Goal: Information Seeking & Learning: Learn about a topic

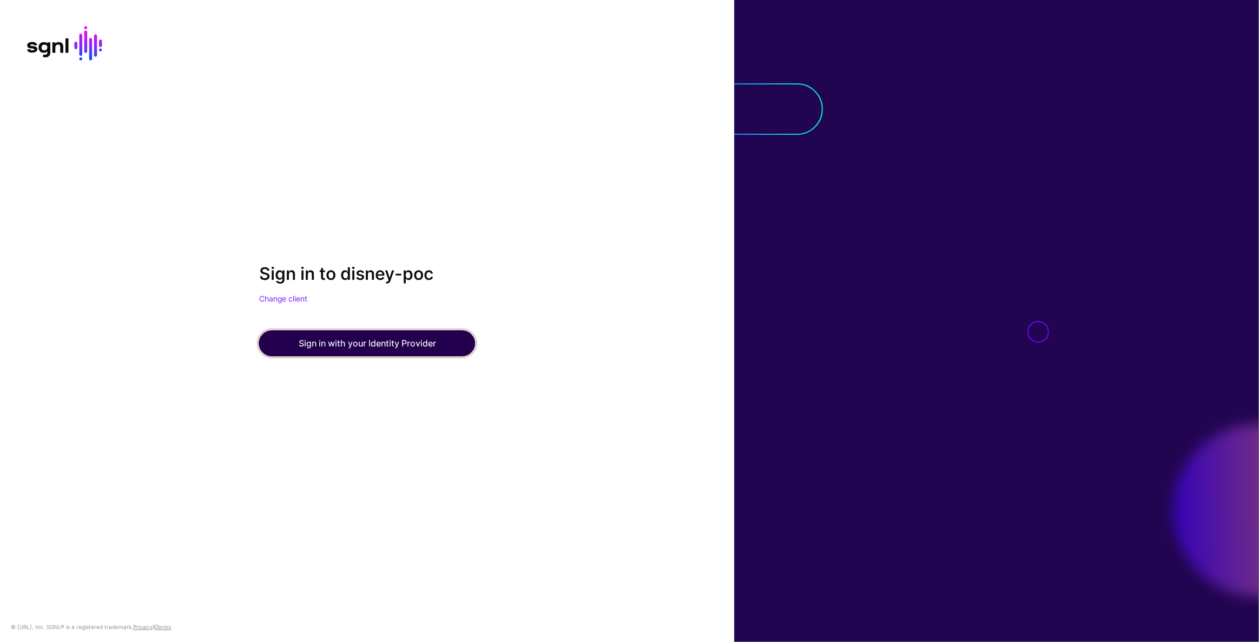
click at [405, 333] on button "Sign in with your Identity Provider" at bounding box center [367, 344] width 216 height 26
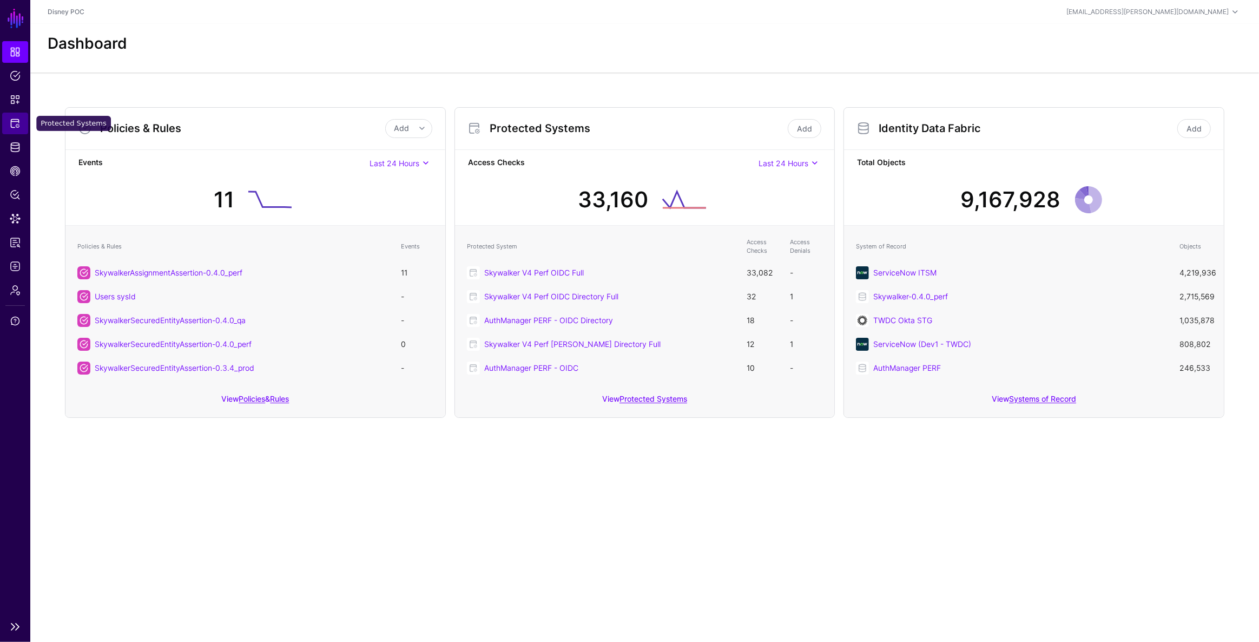
click at [10, 122] on span "Protected Systems" at bounding box center [15, 123] width 11 height 11
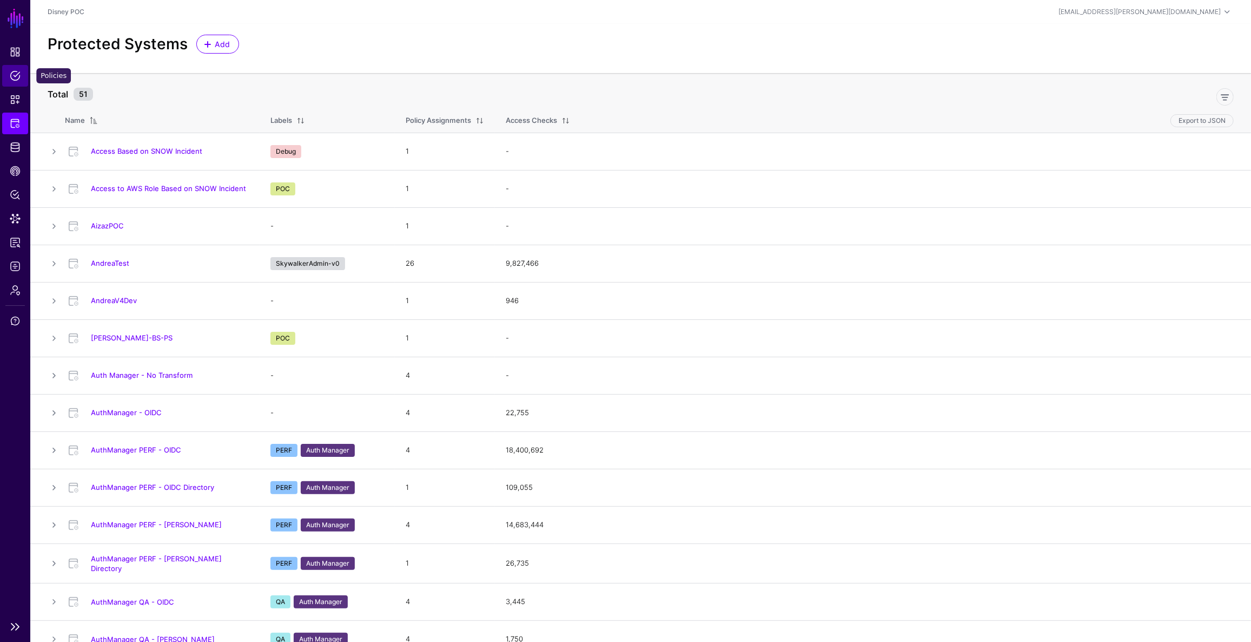
click at [16, 71] on span "Policies" at bounding box center [15, 75] width 11 height 11
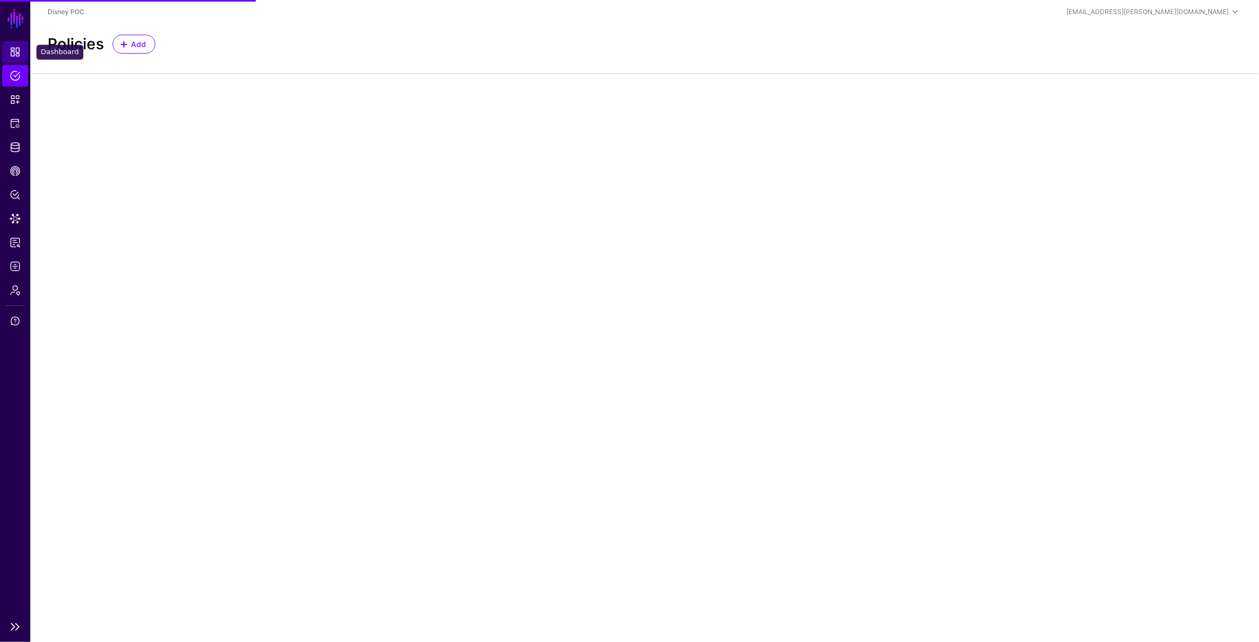
click at [14, 52] on span "Dashboard" at bounding box center [15, 52] width 11 height 11
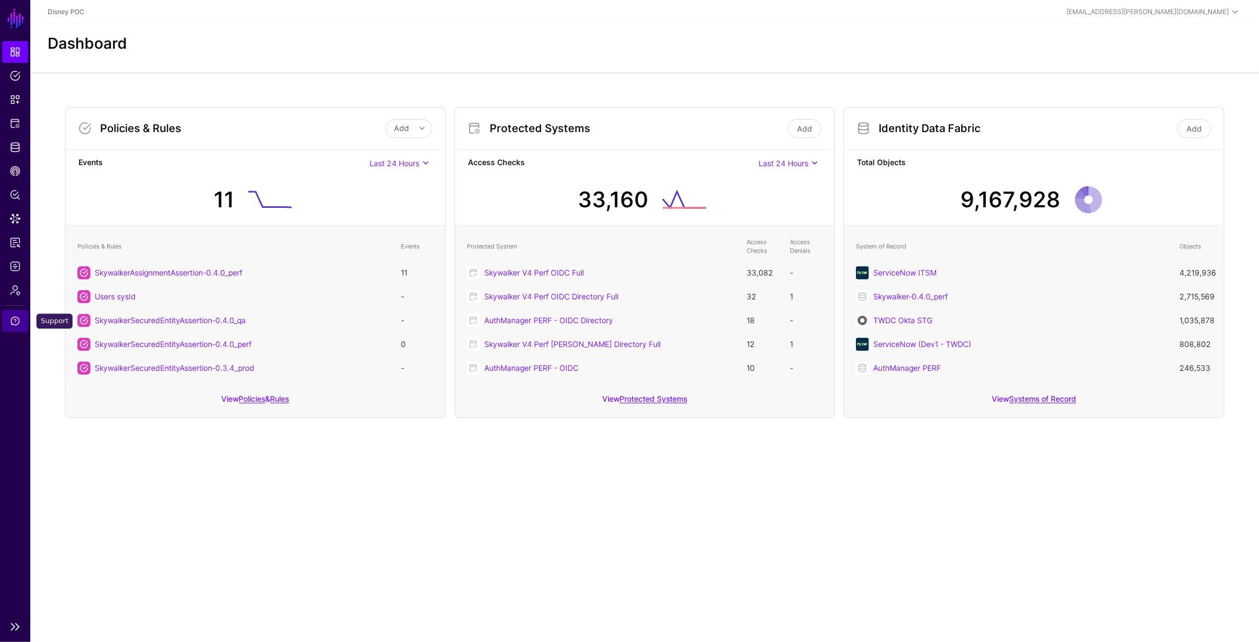
click at [15, 315] on span "Support" at bounding box center [15, 320] width 11 height 11
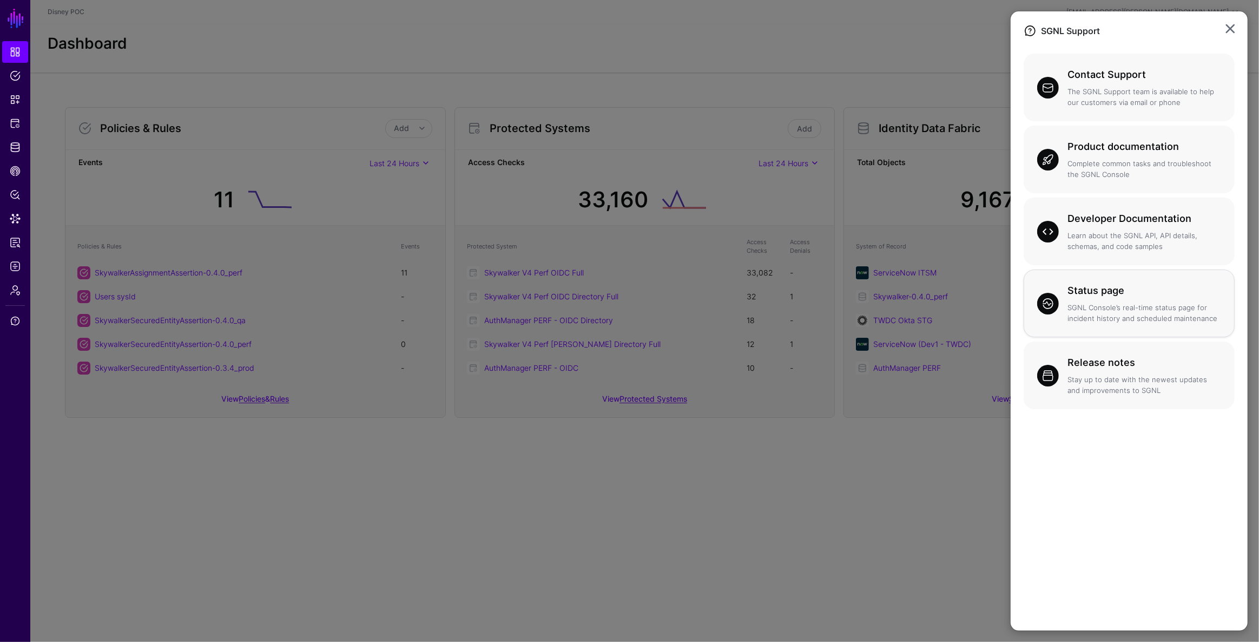
click at [1145, 308] on p "SGNL Console’s real-time status page for incident history and scheduled mainten…" at bounding box center [1145, 312] width 154 height 21
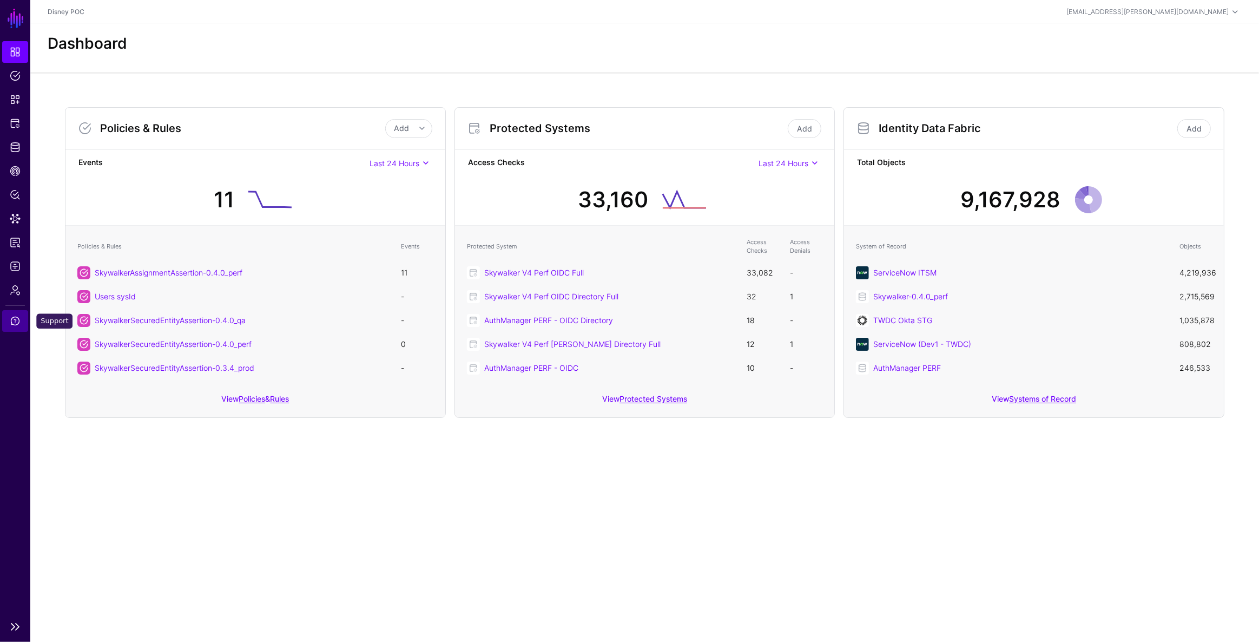
click at [16, 314] on link "Support" at bounding box center [15, 321] width 26 height 22
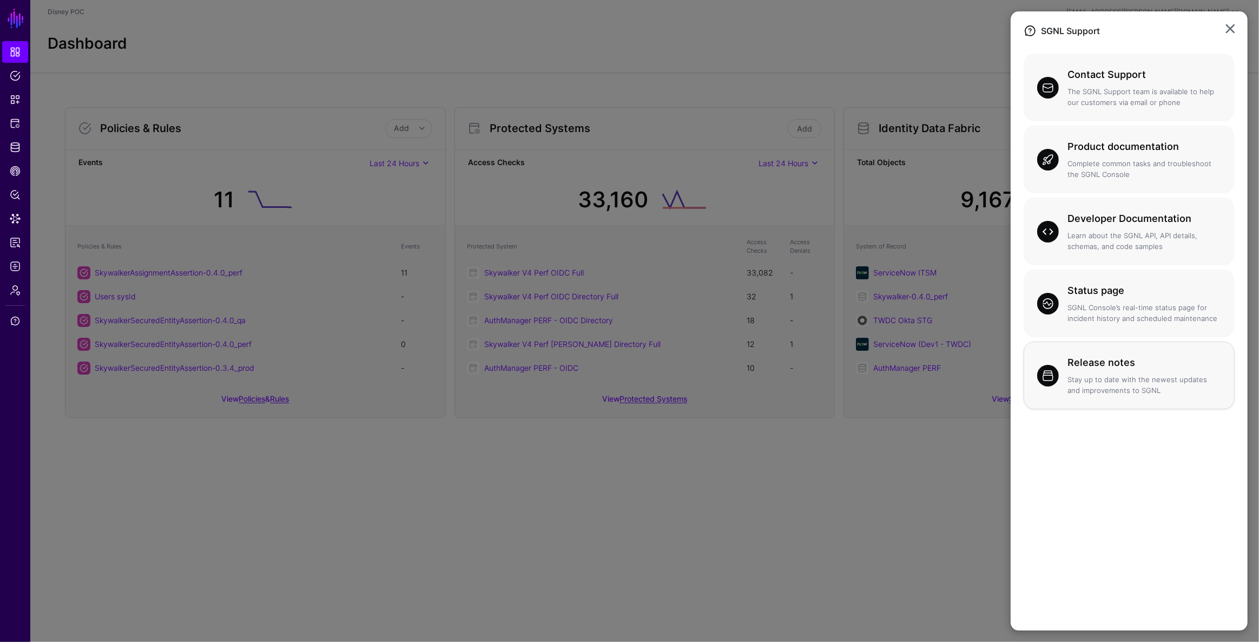
click at [1121, 384] on p "Stay up to date with the newest updates and improvements to SGNL" at bounding box center [1145, 384] width 154 height 21
click at [564, 65] on ngb-modal-window "SGNL Support Contact Support The SGNL Support team is available to help our cus…" at bounding box center [629, 321] width 1259 height 642
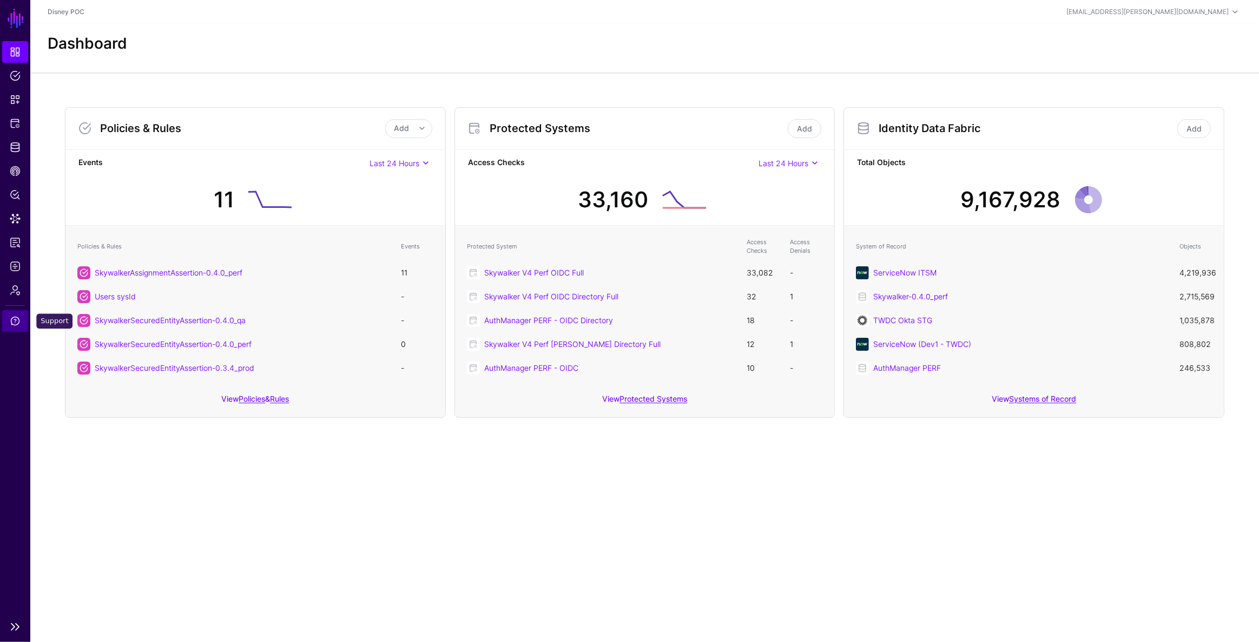
click at [18, 320] on span "Support" at bounding box center [15, 320] width 11 height 11
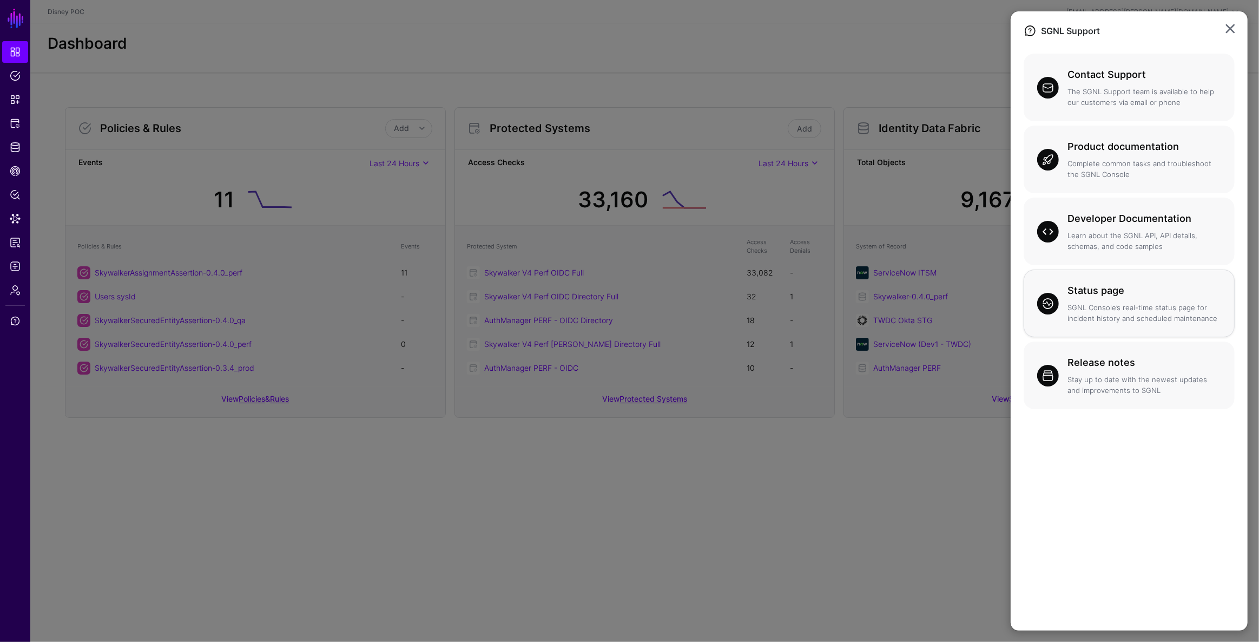
click at [1130, 317] on p "SGNL Console’s real-time status page for incident history and scheduled mainten…" at bounding box center [1145, 312] width 154 height 21
click at [823, 31] on ngb-modal-window "SGNL Support Contact Support The SGNL Support team is available to help our cus…" at bounding box center [629, 321] width 1259 height 642
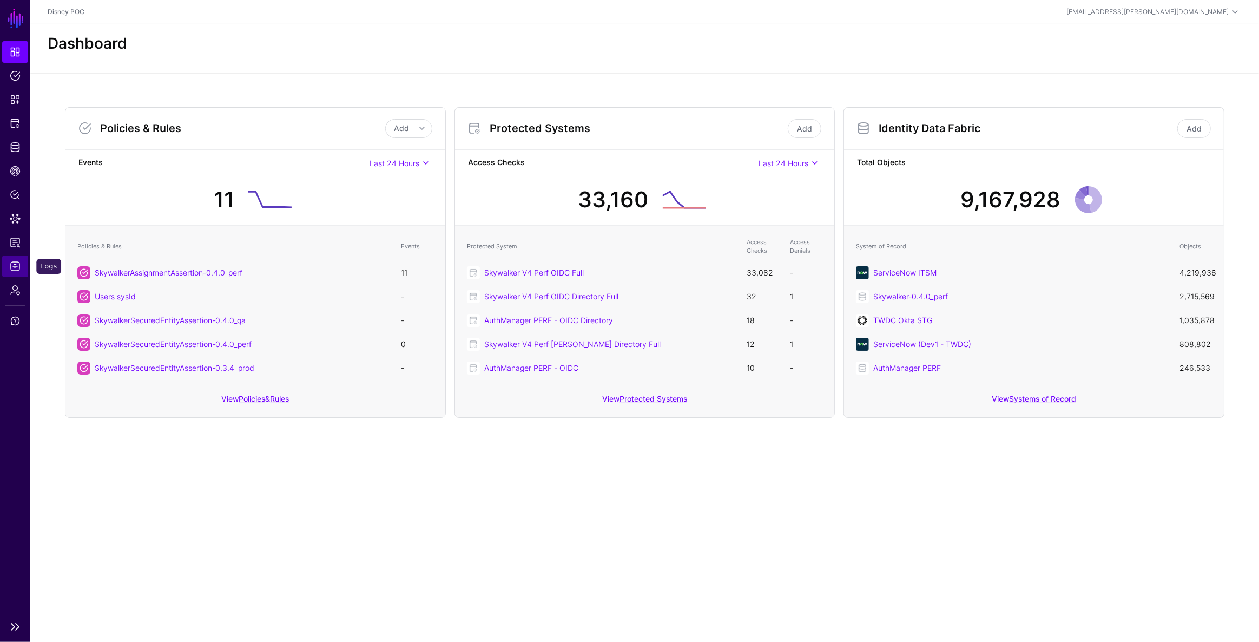
click at [17, 268] on span "Logs" at bounding box center [15, 266] width 11 height 11
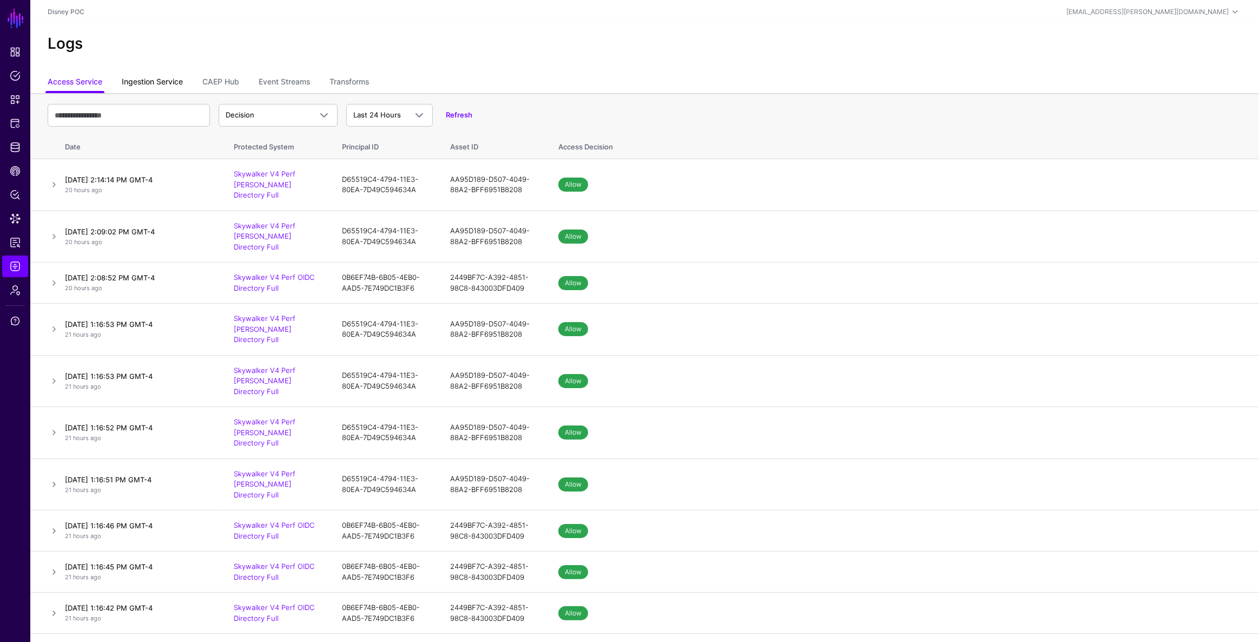
click at [175, 87] on link "Ingestion Service" at bounding box center [152, 83] width 61 height 21
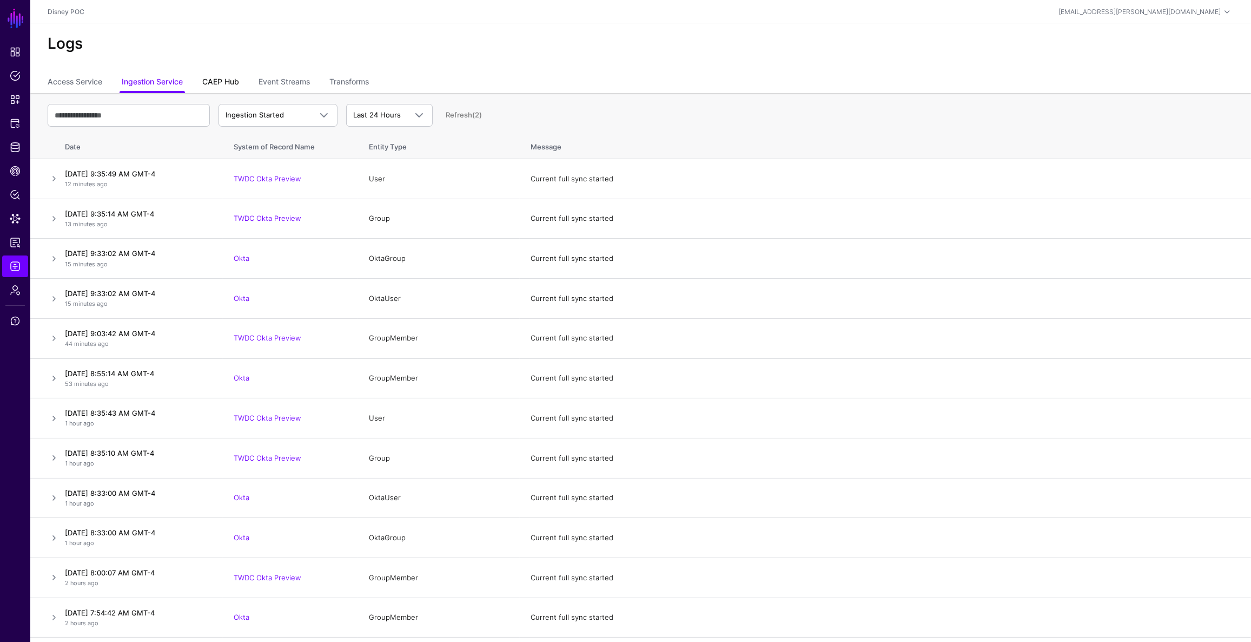
click at [226, 84] on link "CAEP Hub" at bounding box center [220, 83] width 37 height 21
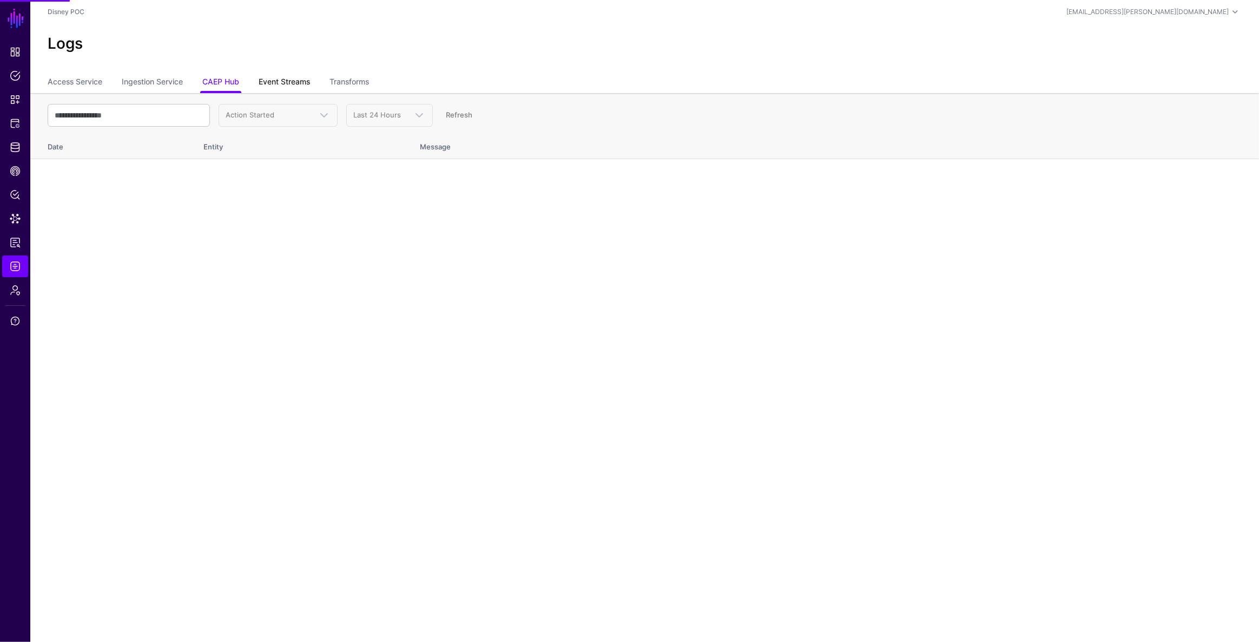
click at [283, 82] on link "Event Streams" at bounding box center [284, 83] width 51 height 21
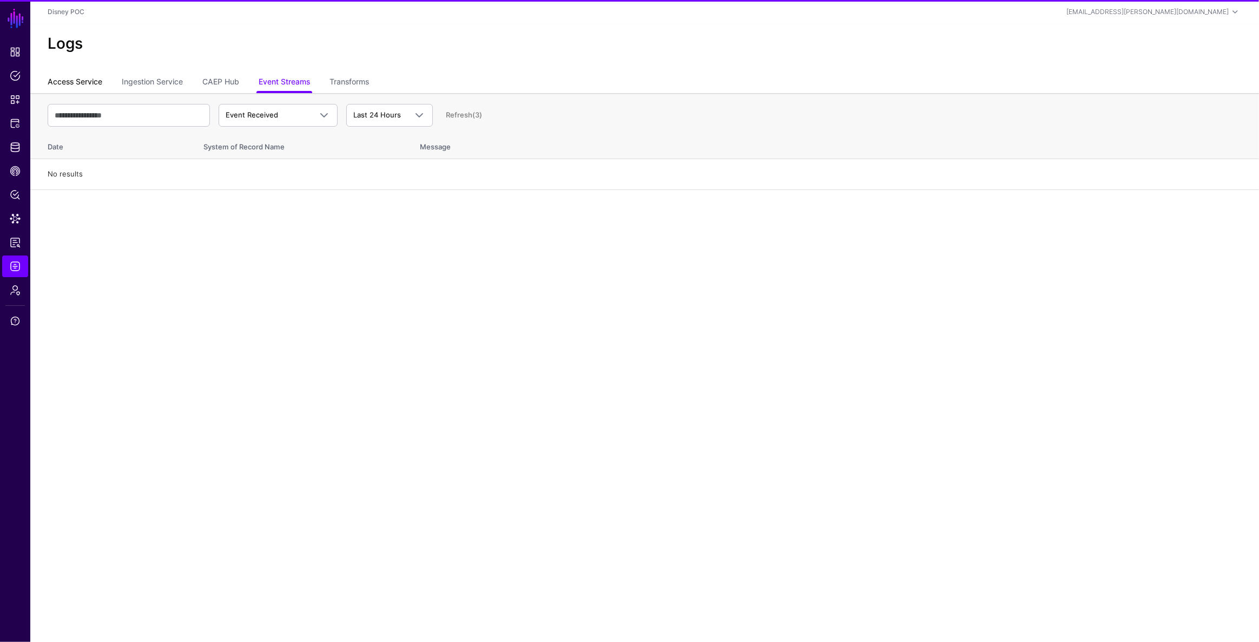
click at [97, 76] on link "Access Service" at bounding box center [75, 83] width 55 height 21
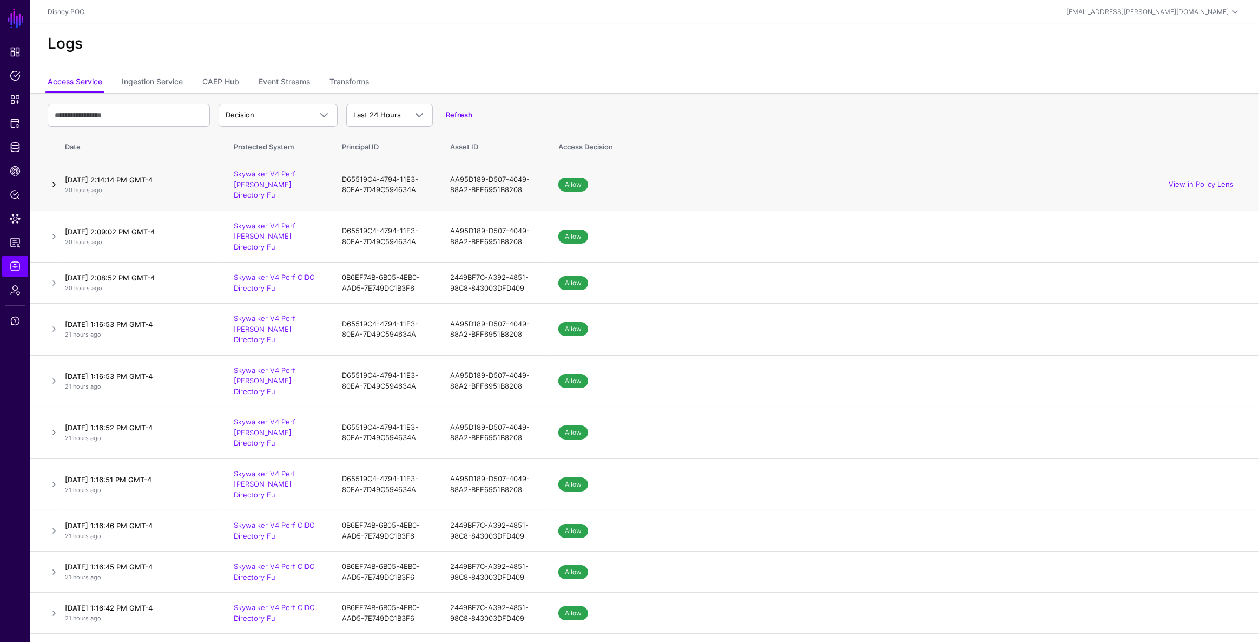
click at [53, 178] on link at bounding box center [54, 184] width 13 height 13
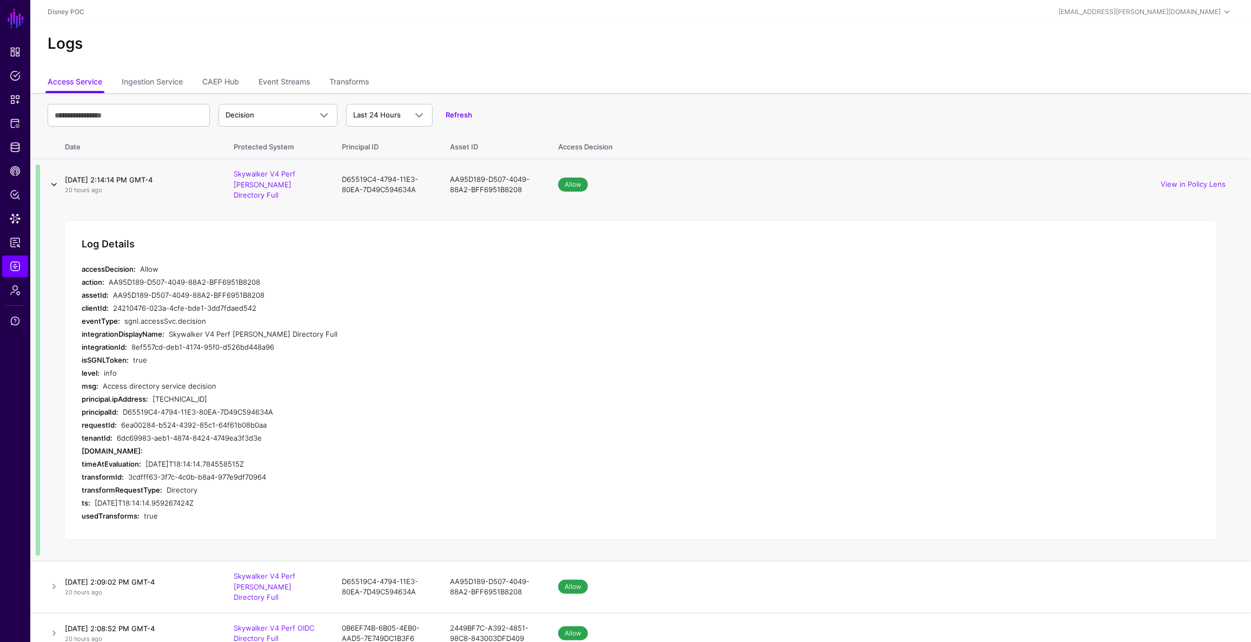
click at [53, 178] on link at bounding box center [54, 184] width 13 height 13
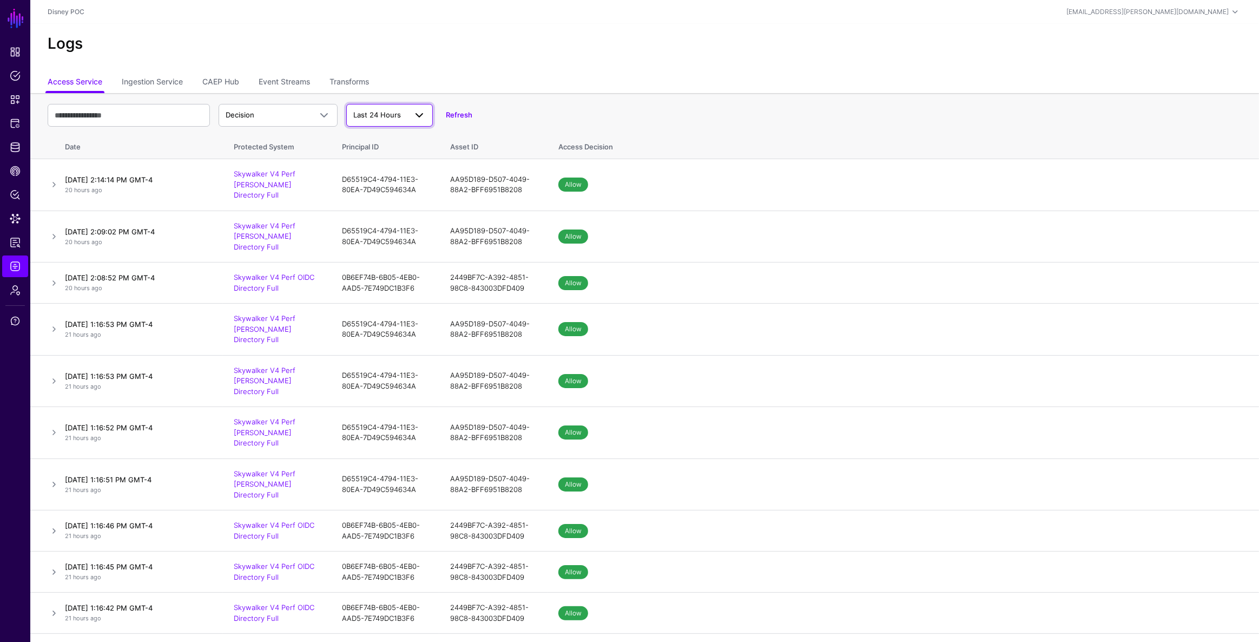
click at [370, 120] on span "Last 24 Hours" at bounding box center [379, 115] width 53 height 11
click at [387, 206] on span "Custom Range" at bounding box center [379, 207] width 49 height 9
select select "*"
select select "****"
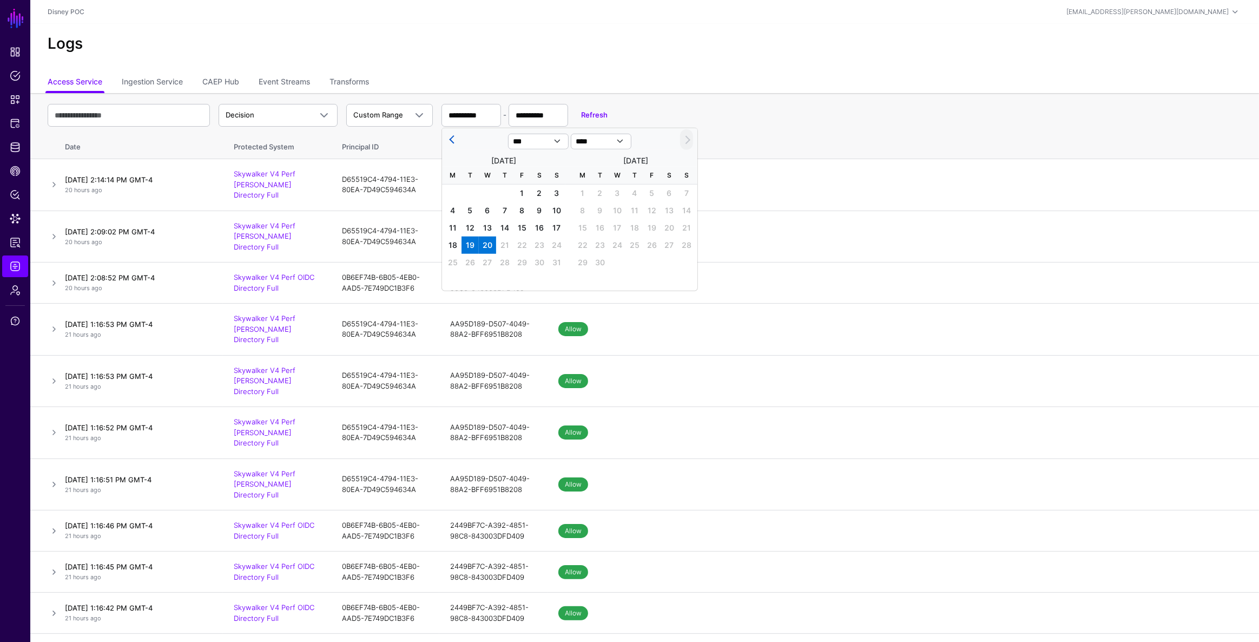
click at [449, 134] on button "Previous month" at bounding box center [452, 139] width 13 height 21
select select "*"
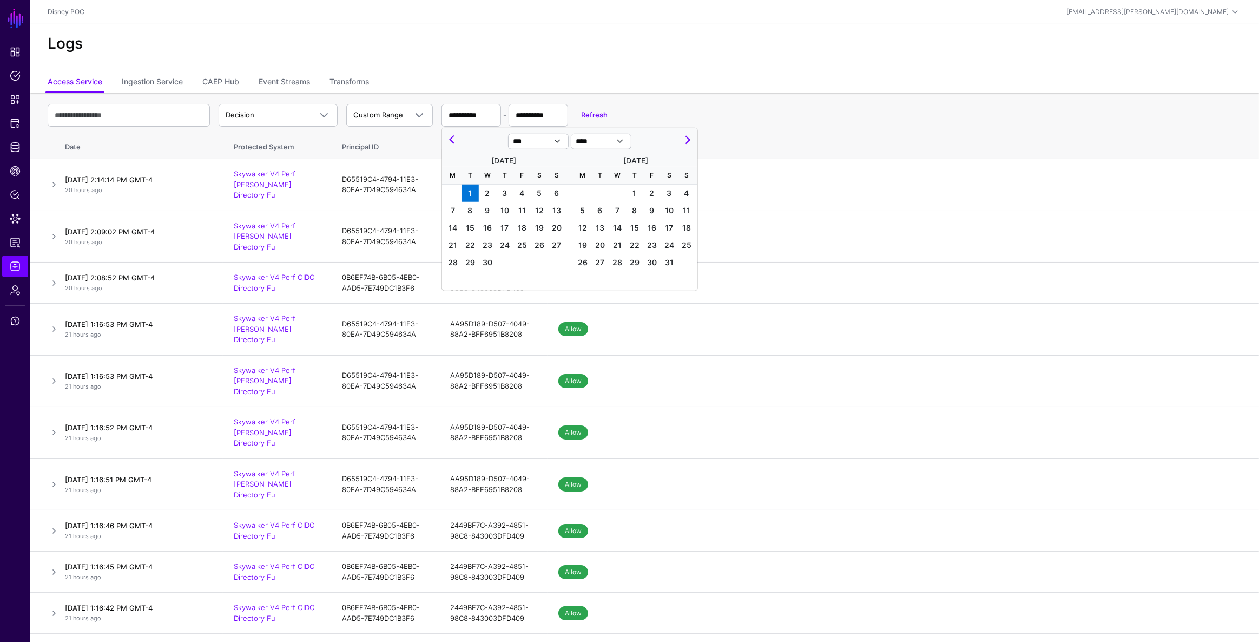
click at [470, 186] on span "1" at bounding box center [470, 193] width 17 height 17
type input "**********"
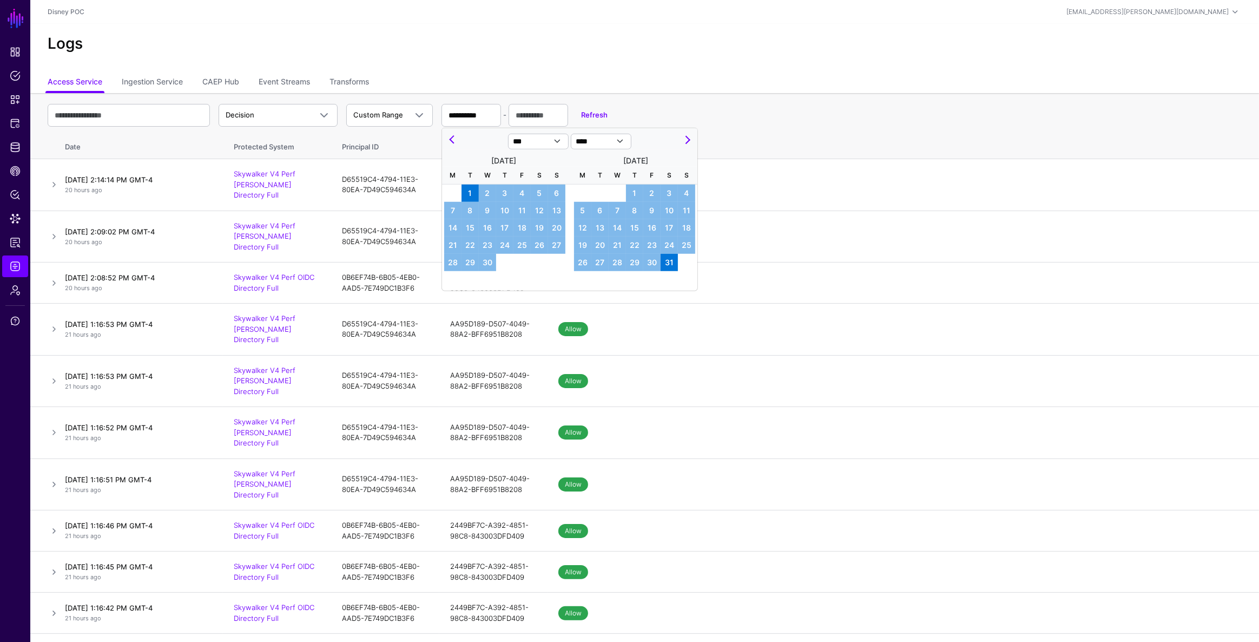
click at [669, 260] on span "31" at bounding box center [669, 262] width 17 height 17
type input "**********"
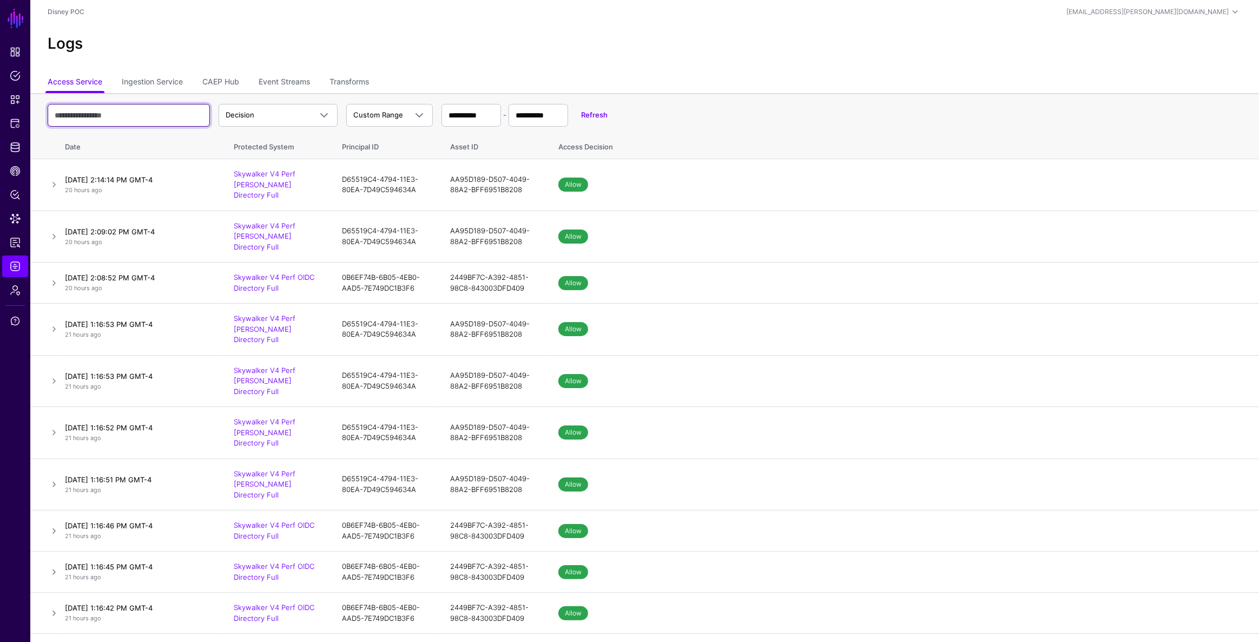
click at [170, 113] on input "text" at bounding box center [129, 115] width 162 height 23
click at [168, 81] on link "Ingestion Service" at bounding box center [152, 83] width 61 height 21
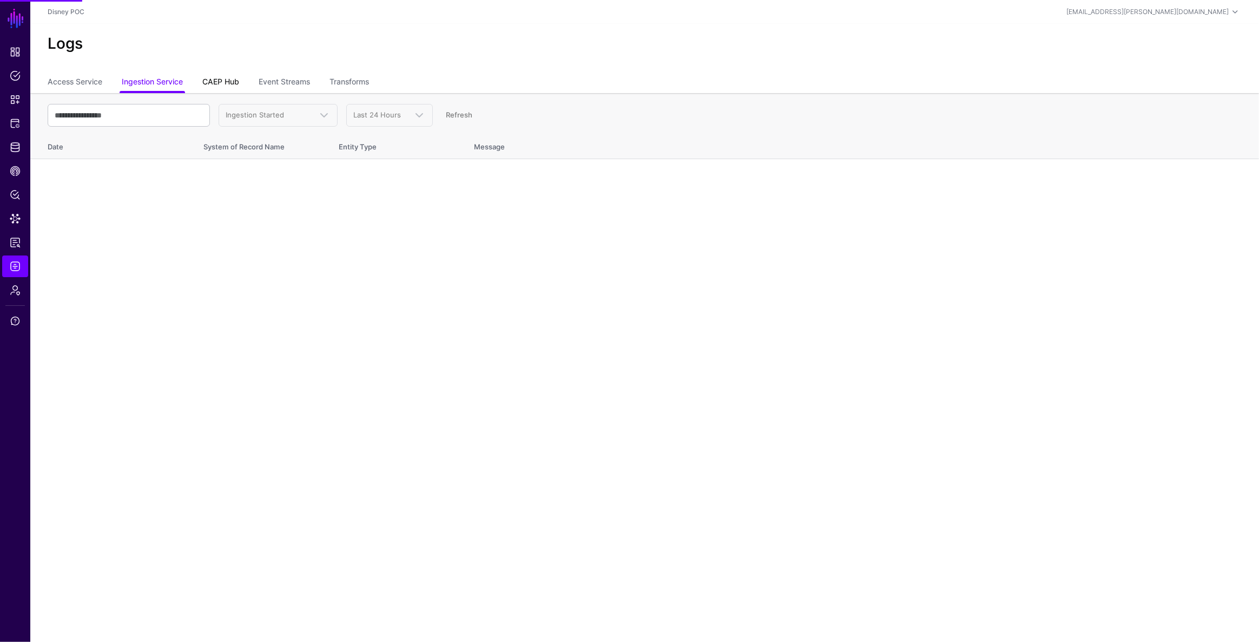
click at [221, 75] on link "CAEP Hub" at bounding box center [220, 83] width 37 height 21
click at [269, 78] on link "Event Streams" at bounding box center [284, 83] width 51 height 21
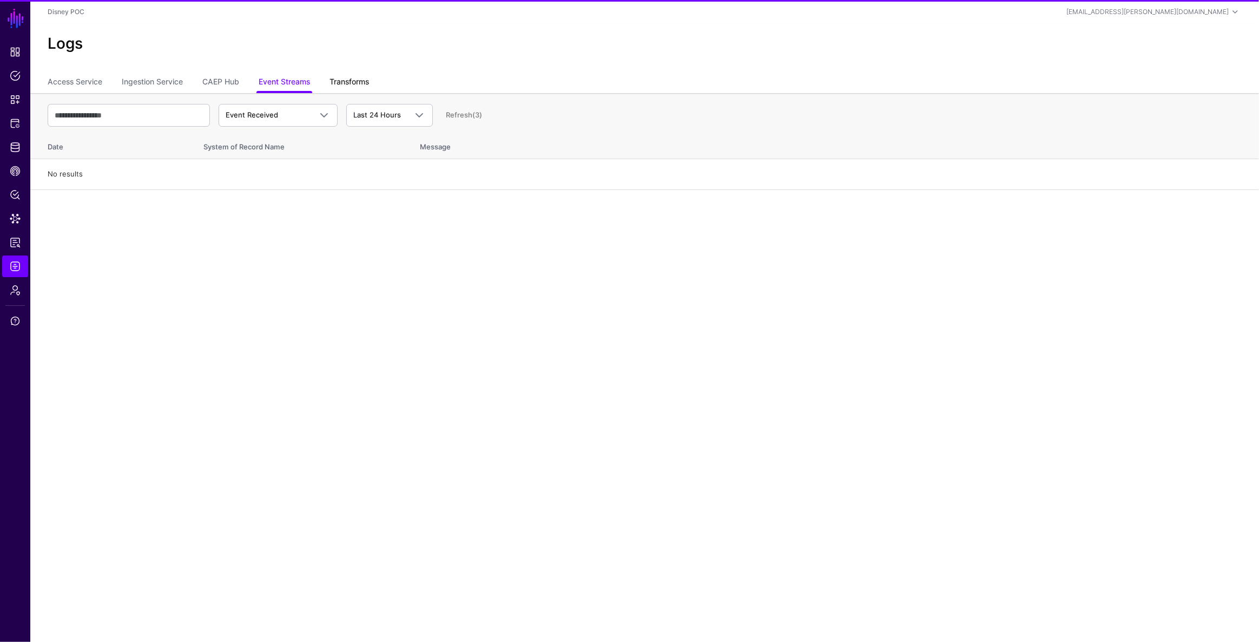
click at [367, 82] on link "Transforms" at bounding box center [349, 83] width 39 height 21
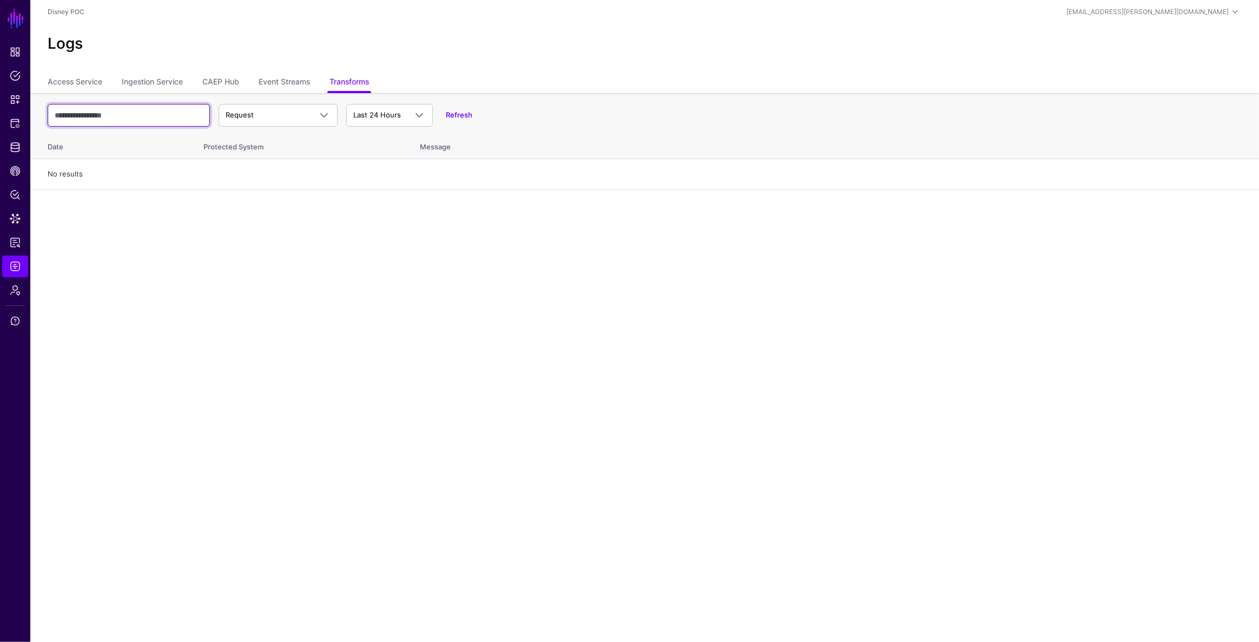
click at [118, 114] on input "text" at bounding box center [129, 115] width 162 height 23
click at [10, 240] on span "Reports" at bounding box center [15, 242] width 11 height 11
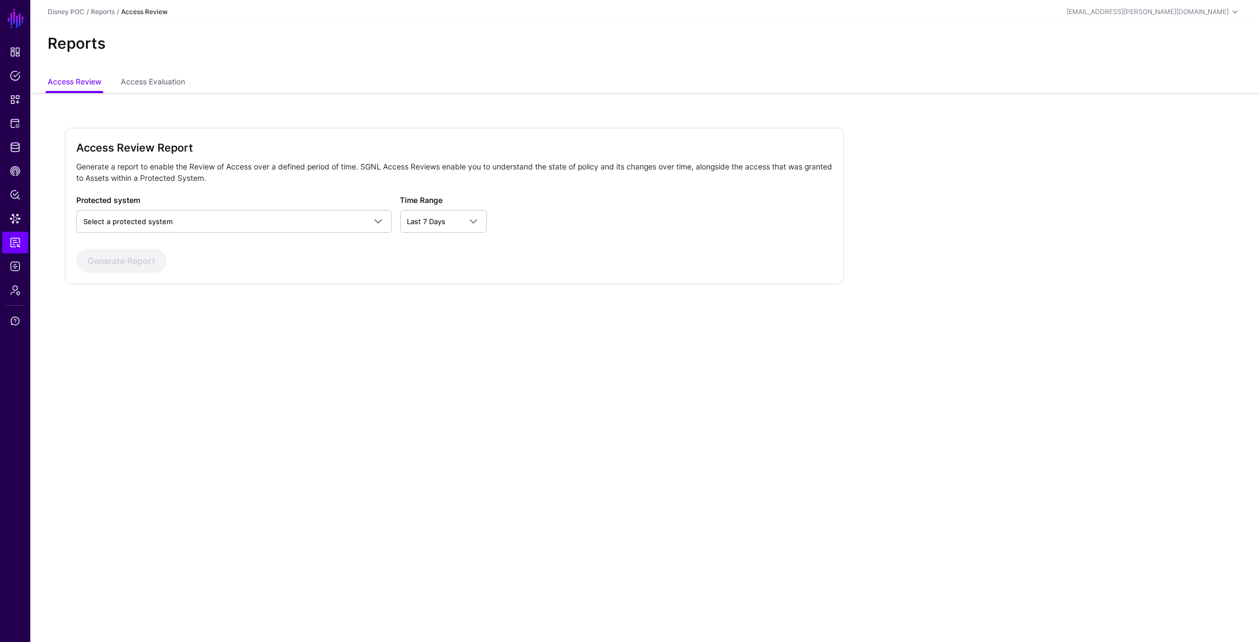
click at [313, 207] on div "Protected system Select a protected system Access Based on SNOW Incident Access…" at bounding box center [233, 213] width 315 height 38
click at [306, 215] on span "Select a protected system" at bounding box center [224, 221] width 282 height 12
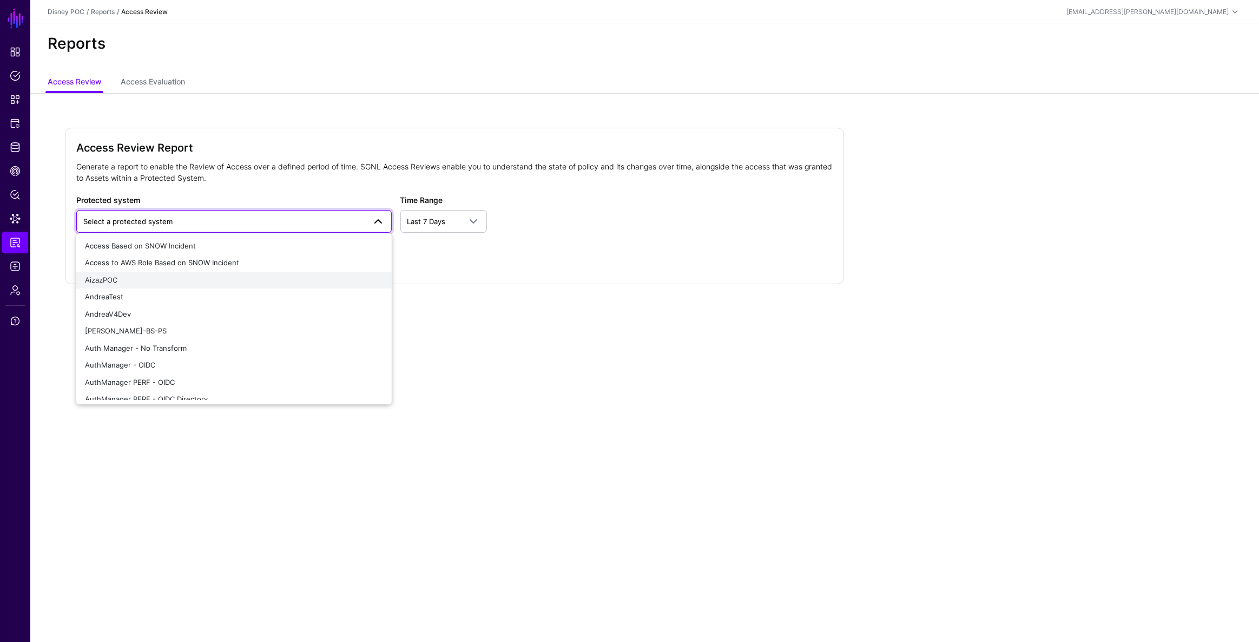
click at [108, 281] on span "AizazPOC" at bounding box center [101, 279] width 32 height 9
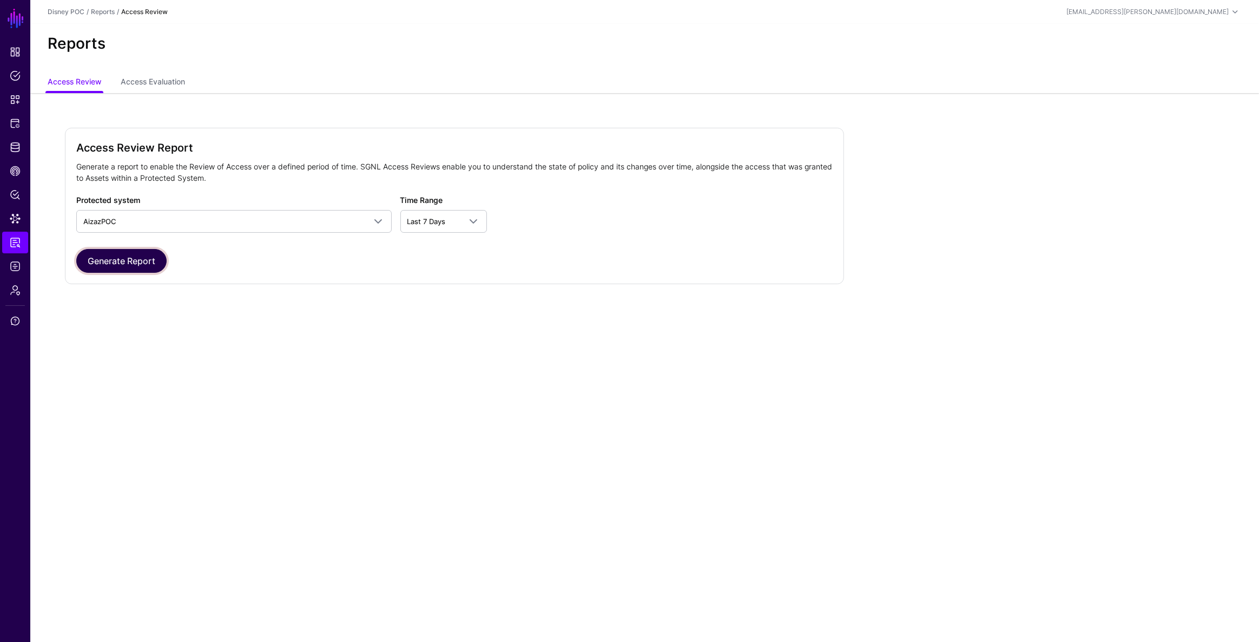
click at [116, 263] on button "Generate Report" at bounding box center [121, 261] width 90 height 24
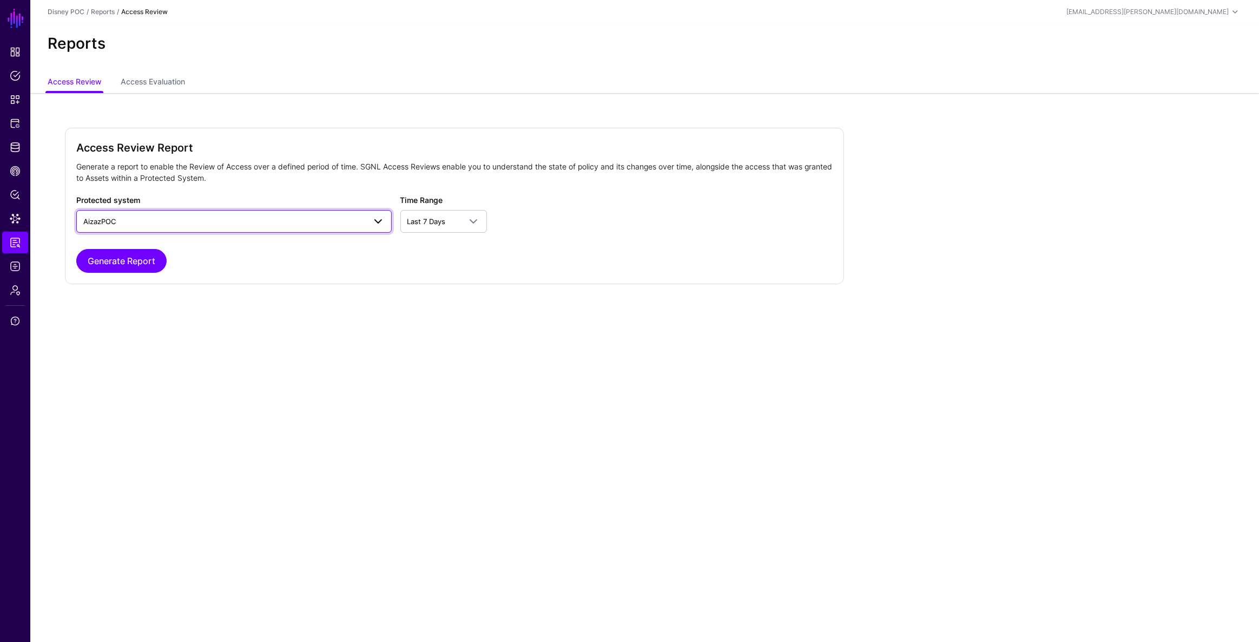
click at [355, 222] on span "AizazPOC" at bounding box center [224, 221] width 282 height 12
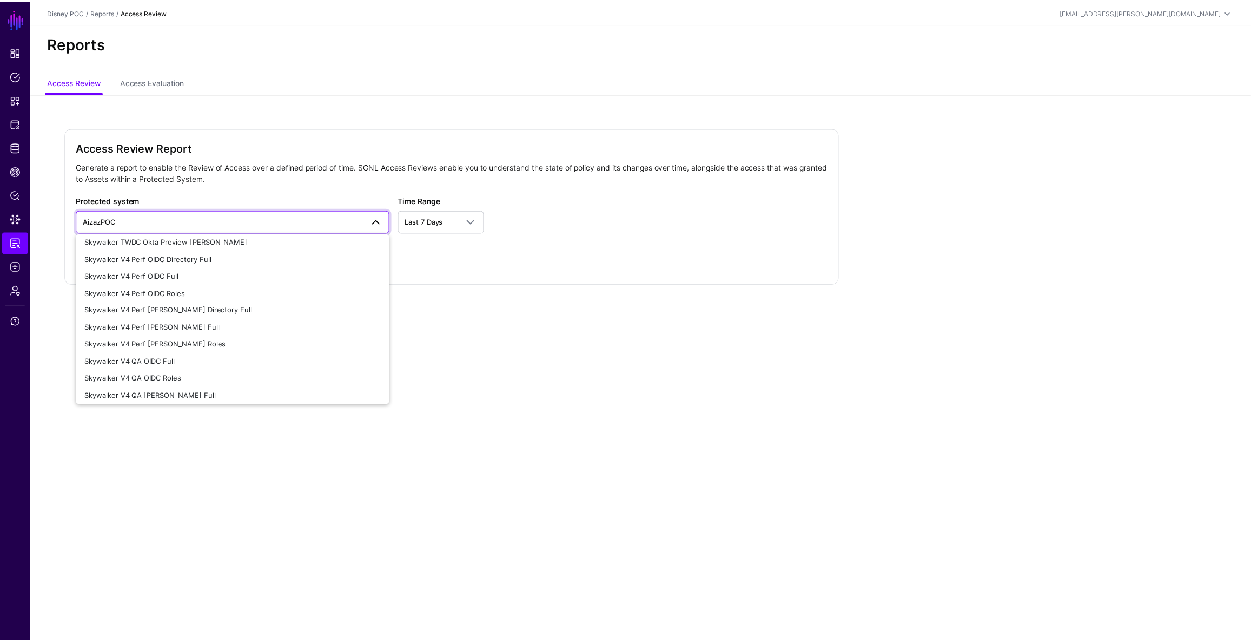
scroll to position [608, 0]
click at [172, 305] on span "Skywalker V4 Perf OIDC Full" at bounding box center [132, 302] width 95 height 9
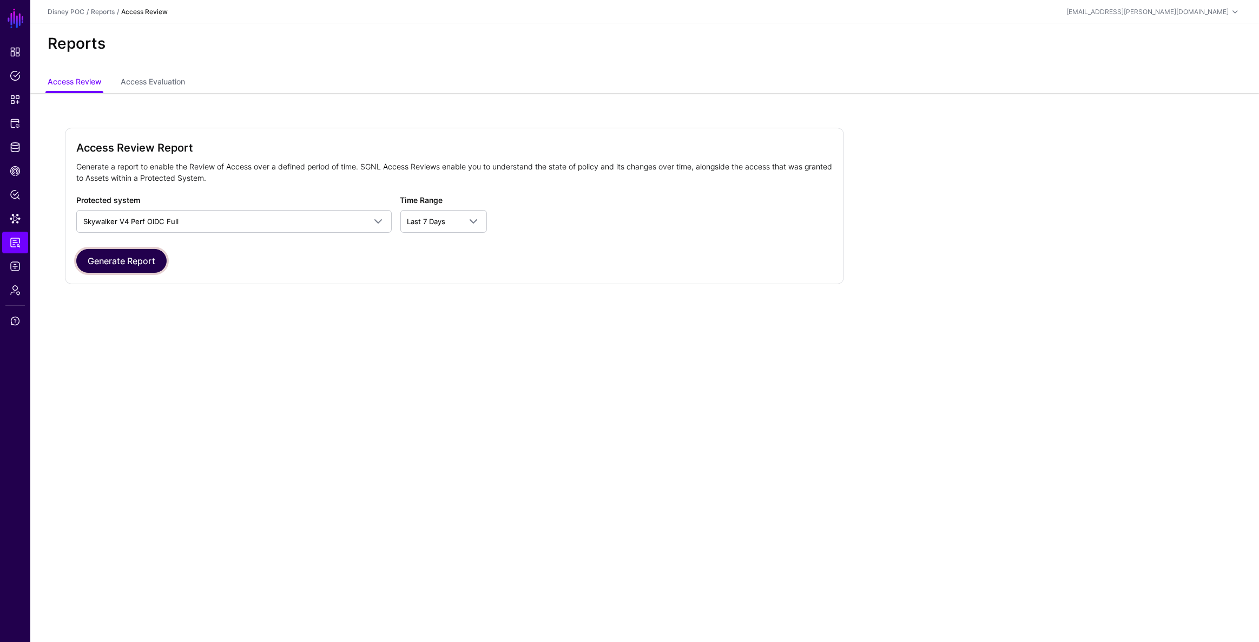
click at [135, 257] on button "Generate Report" at bounding box center [121, 261] width 90 height 24
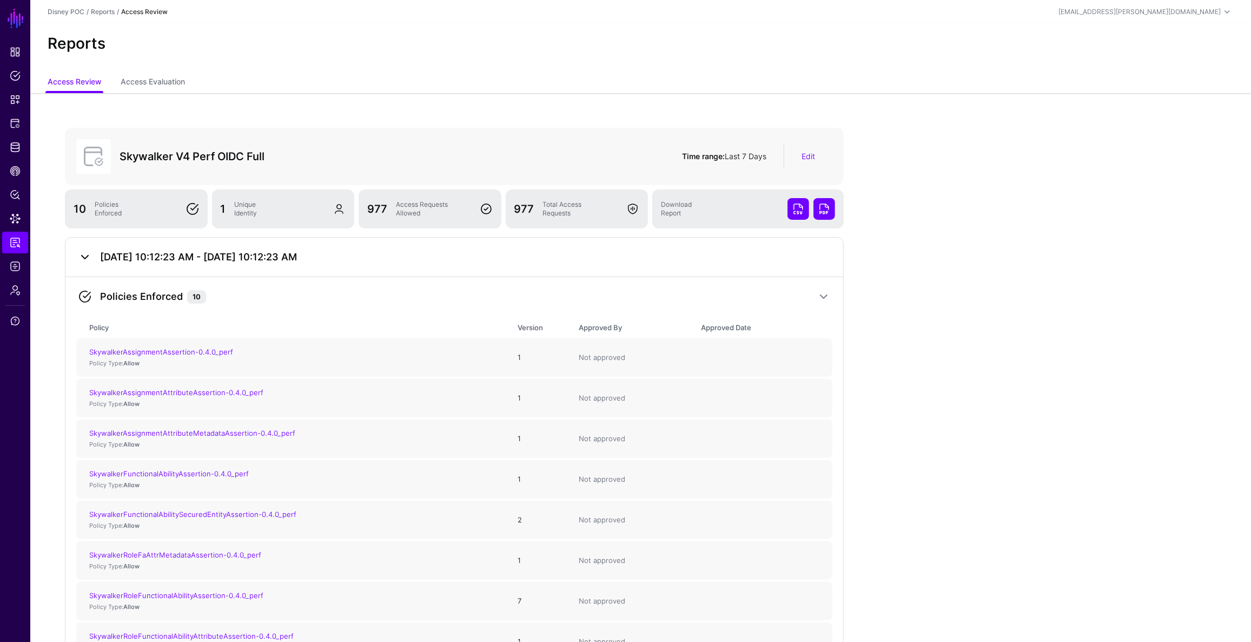
click at [81, 255] on link at bounding box center [84, 257] width 13 height 13
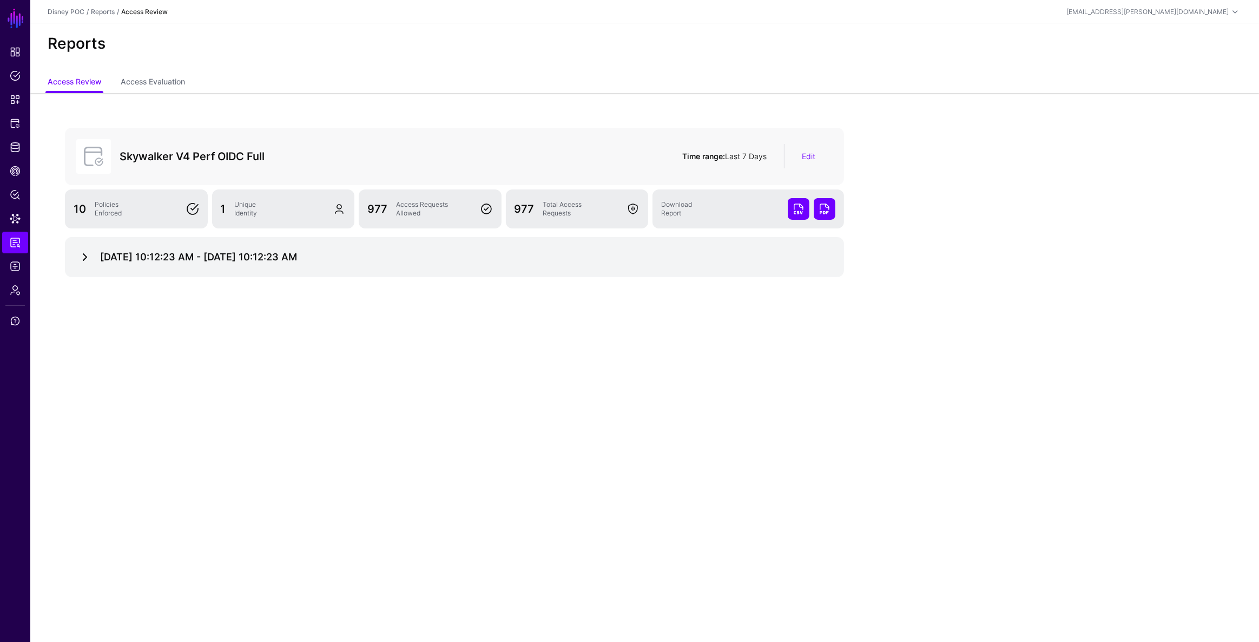
click at [81, 255] on link at bounding box center [84, 257] width 13 height 13
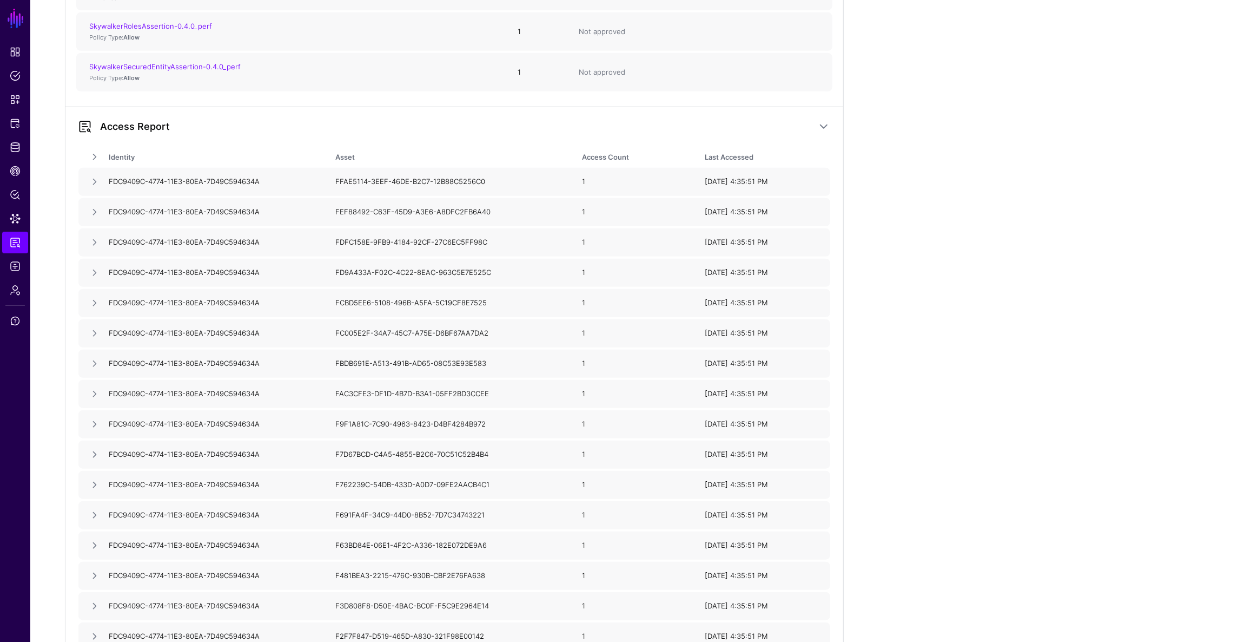
scroll to position [639, 0]
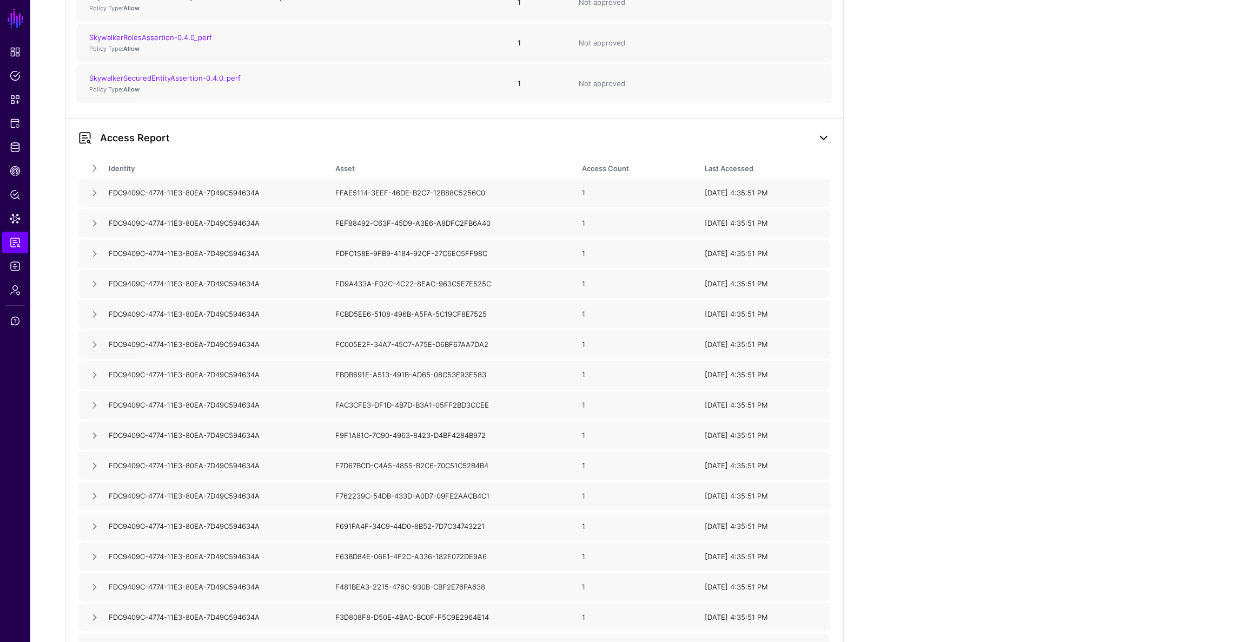
click at [825, 133] on link at bounding box center [824, 137] width 13 height 13
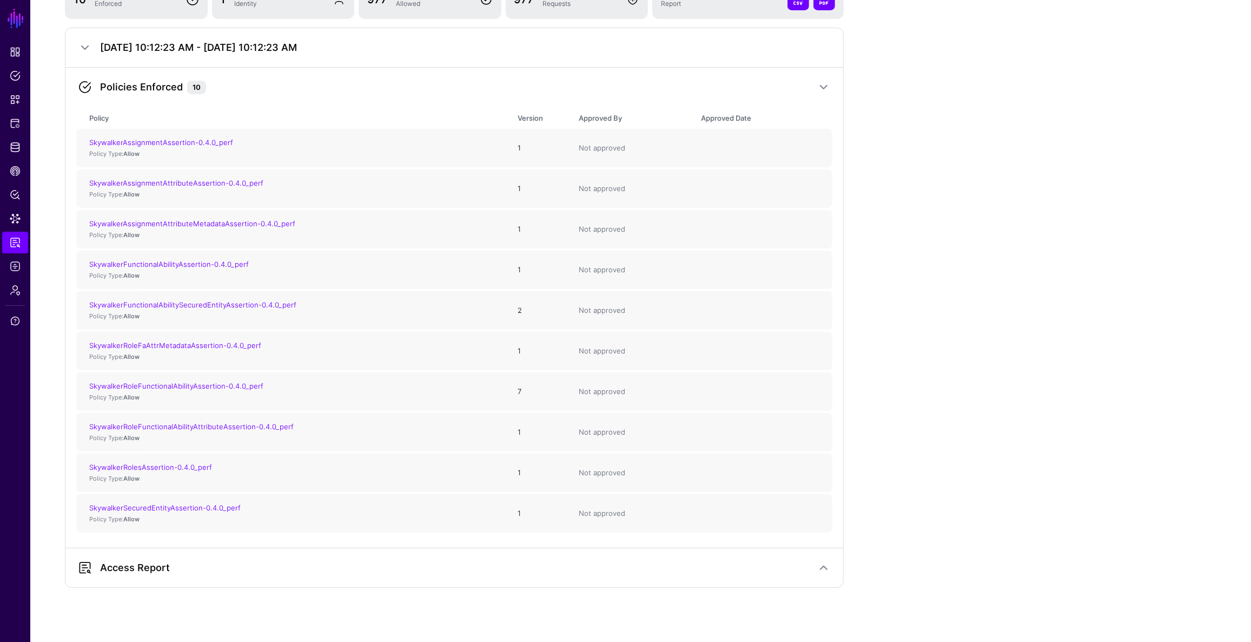
scroll to position [220, 0]
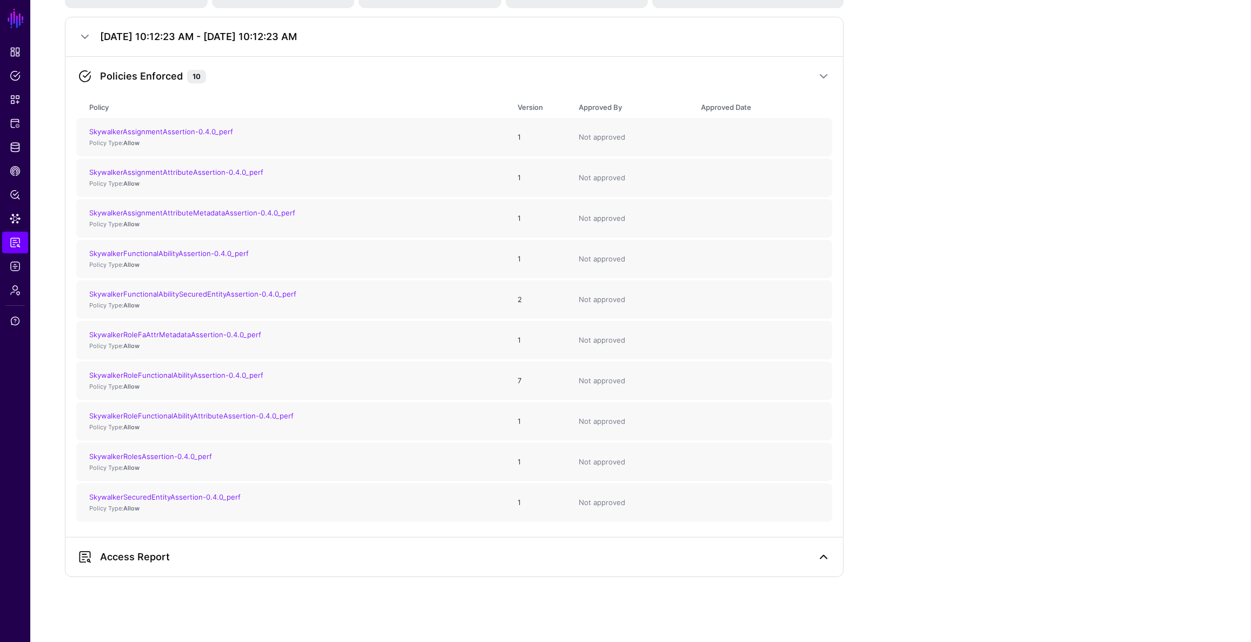
click at [824, 553] on link at bounding box center [824, 556] width 13 height 13
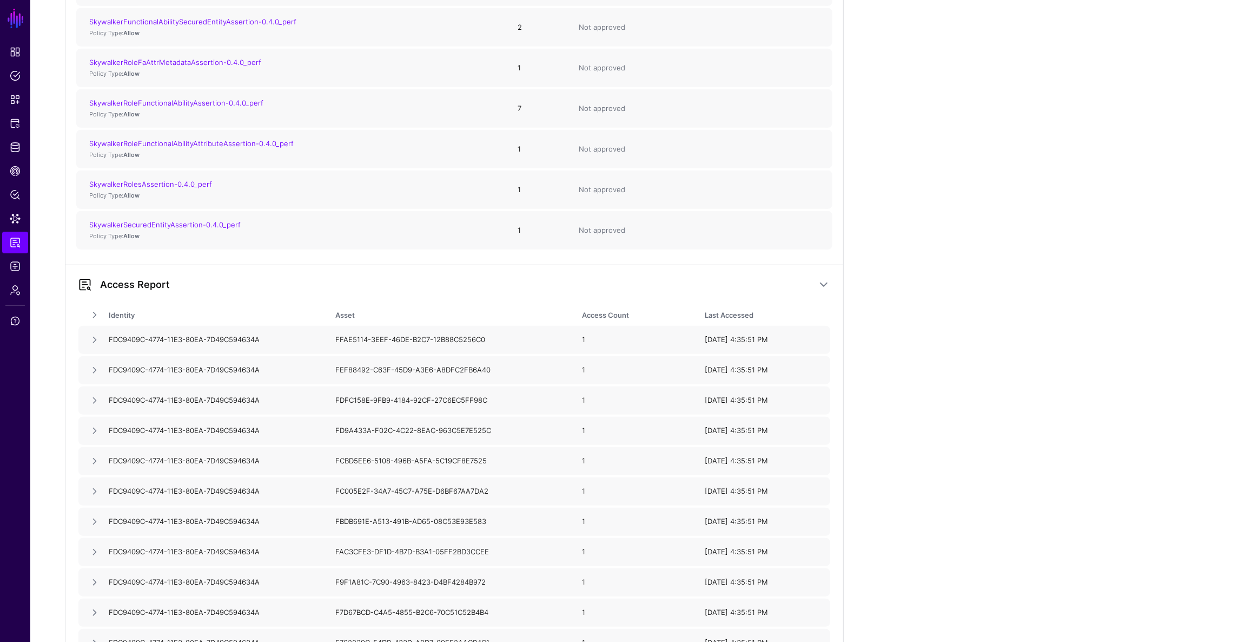
scroll to position [516, 0]
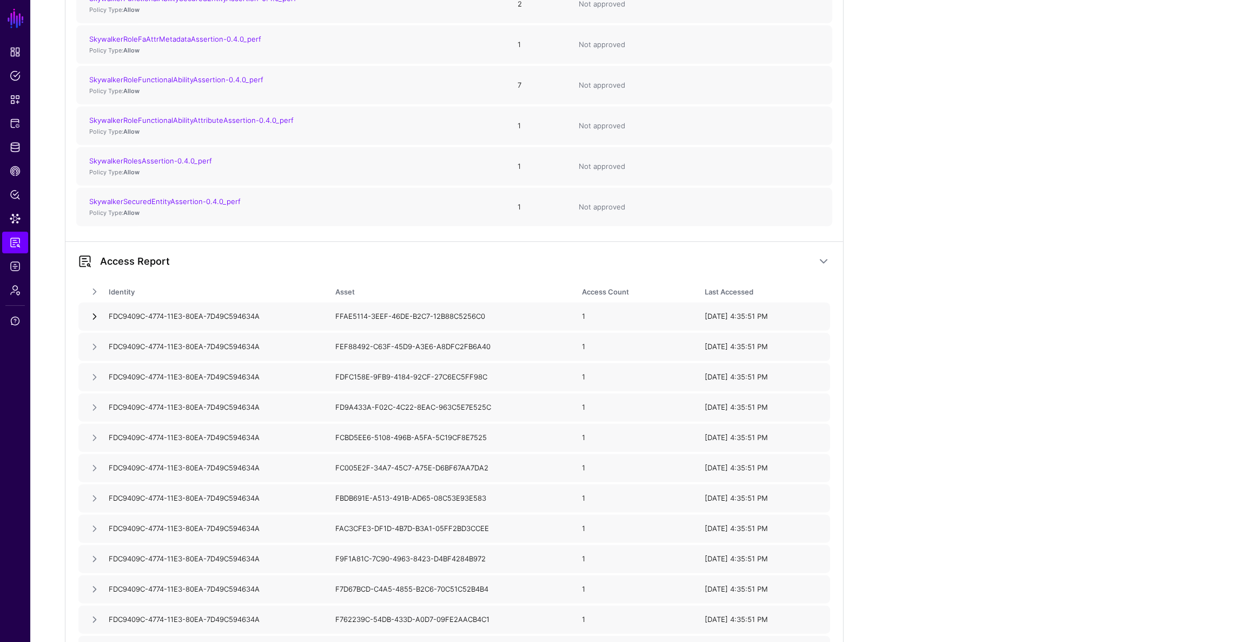
click at [95, 313] on link at bounding box center [94, 316] width 11 height 11
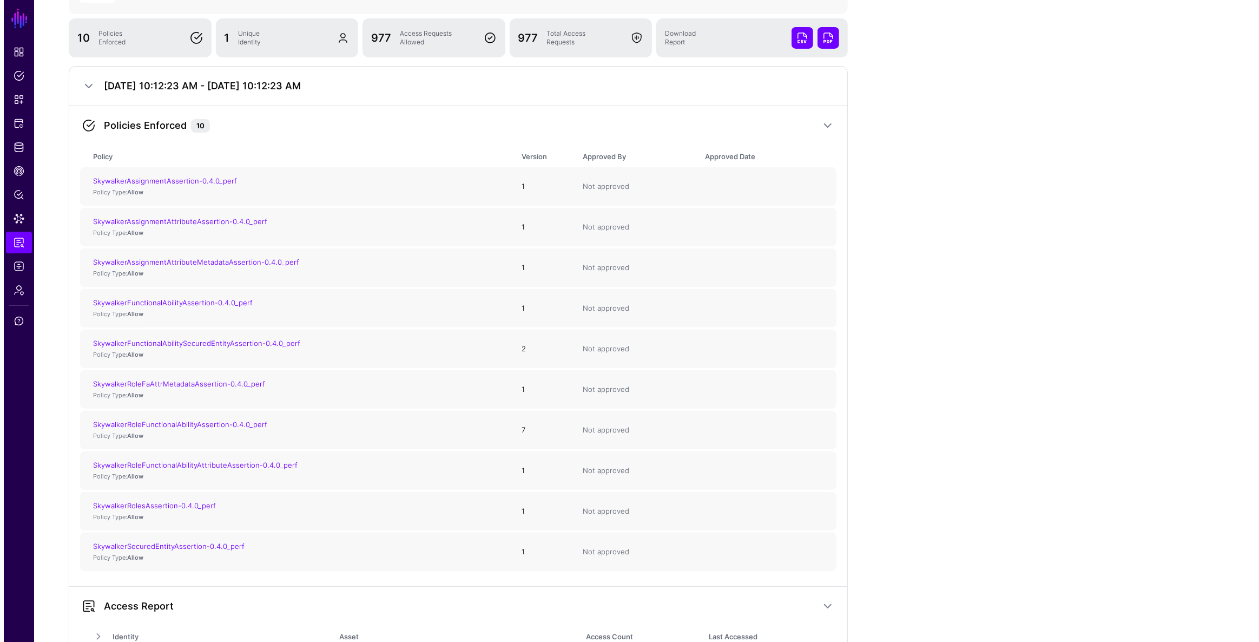
scroll to position [0, 0]
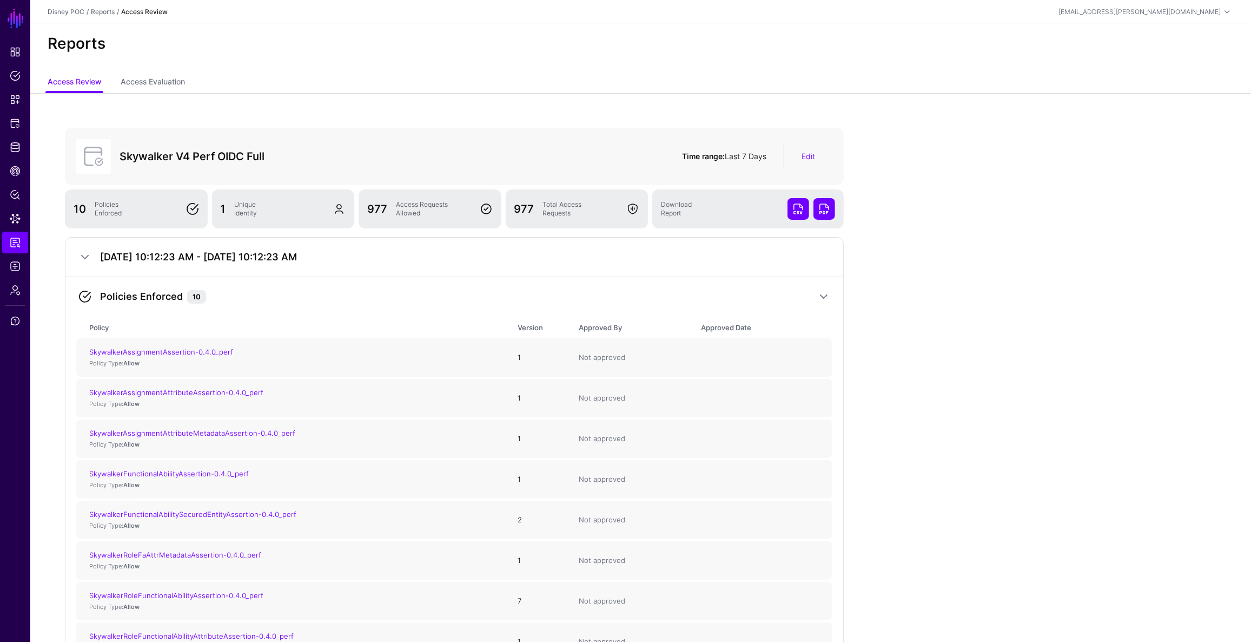
click at [822, 208] on link at bounding box center [825, 209] width 22 height 22
click at [151, 83] on link "Access Evaluation" at bounding box center [153, 83] width 64 height 21
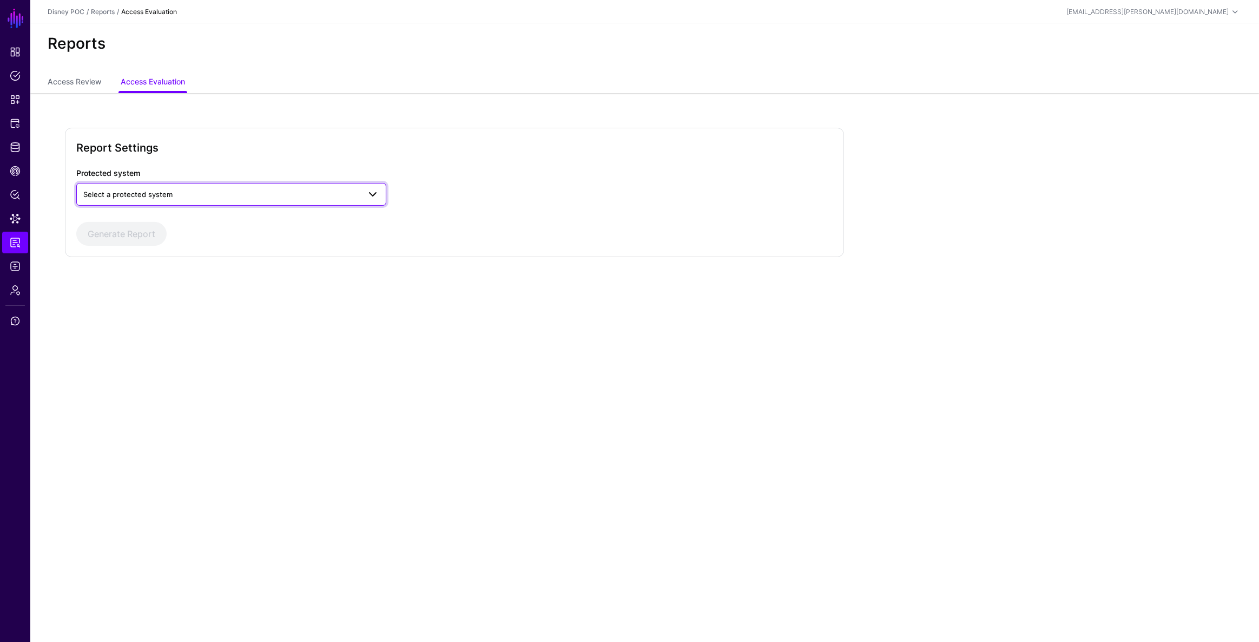
click at [195, 188] on span "Select a protected system" at bounding box center [231, 194] width 296 height 13
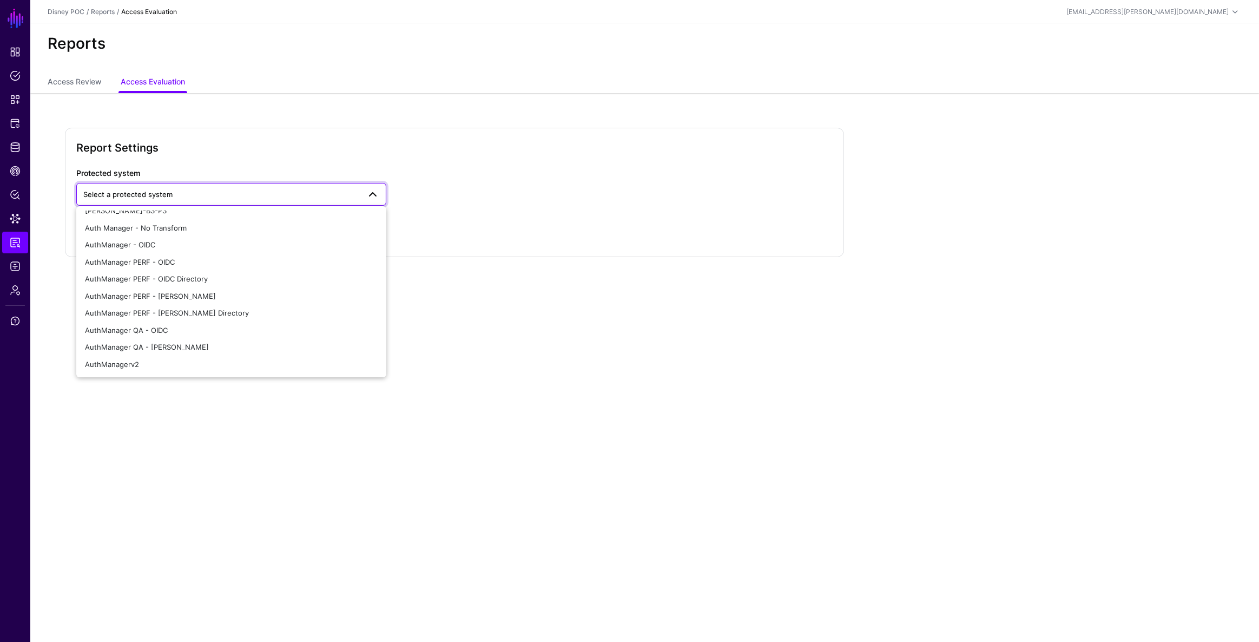
scroll to position [98, 0]
click at [173, 260] on span "AuthManager PERF - OIDC" at bounding box center [130, 257] width 90 height 9
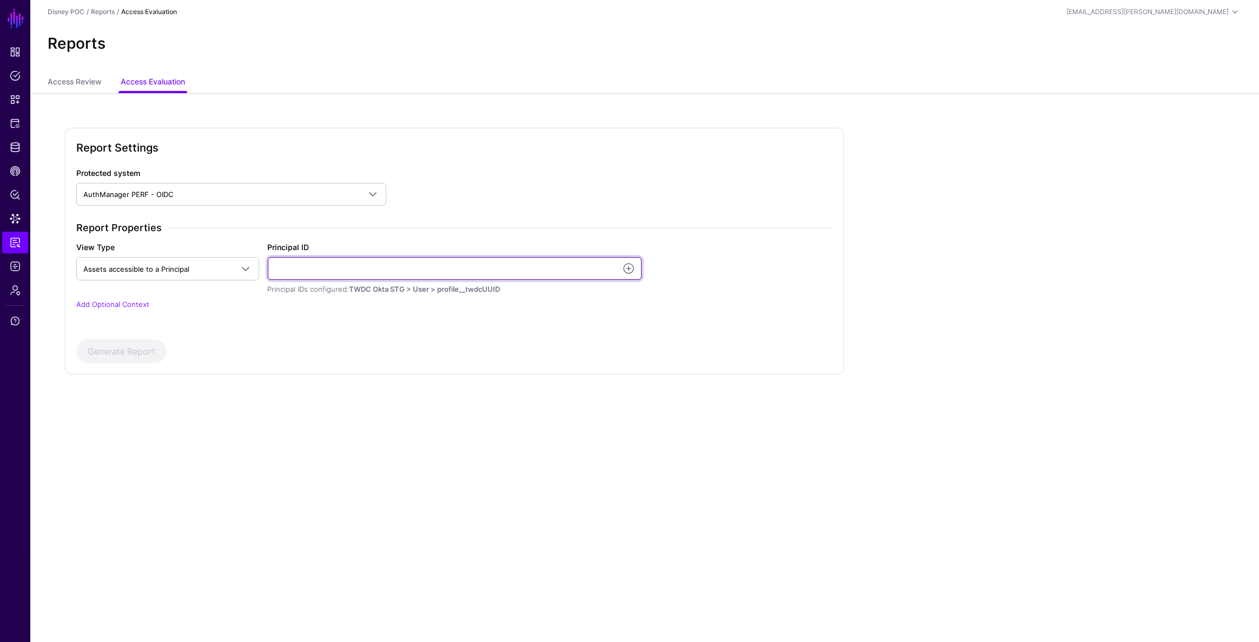
click at [344, 274] on input "Principal ID" at bounding box center [455, 268] width 374 height 23
click at [559, 189] on div "Protected system AuthManager PERF - OIDC Access Based on SNOW Incident Access t…" at bounding box center [454, 245] width 765 height 156
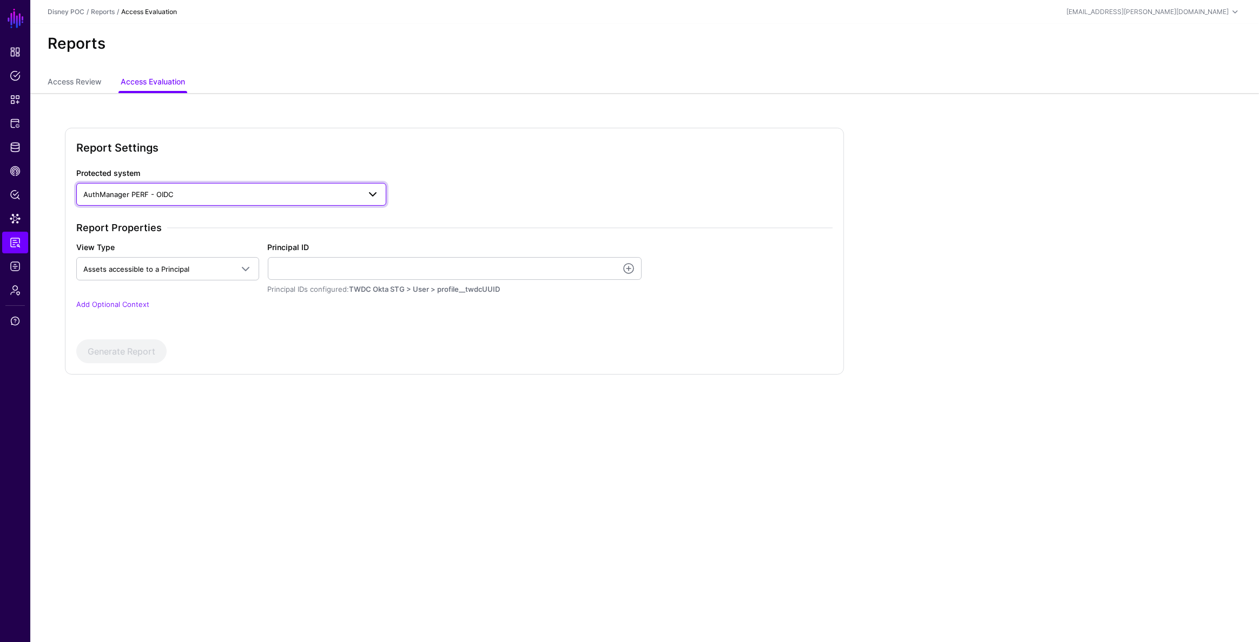
click at [364, 193] on span at bounding box center [369, 194] width 19 height 13
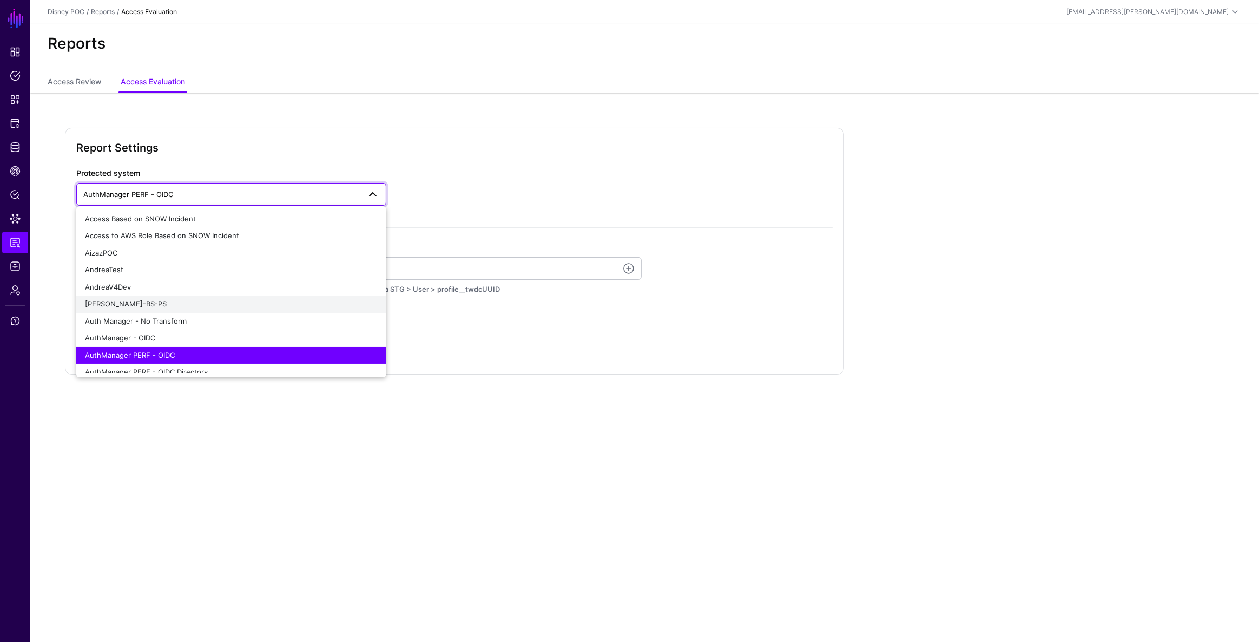
scroll to position [295, 0]
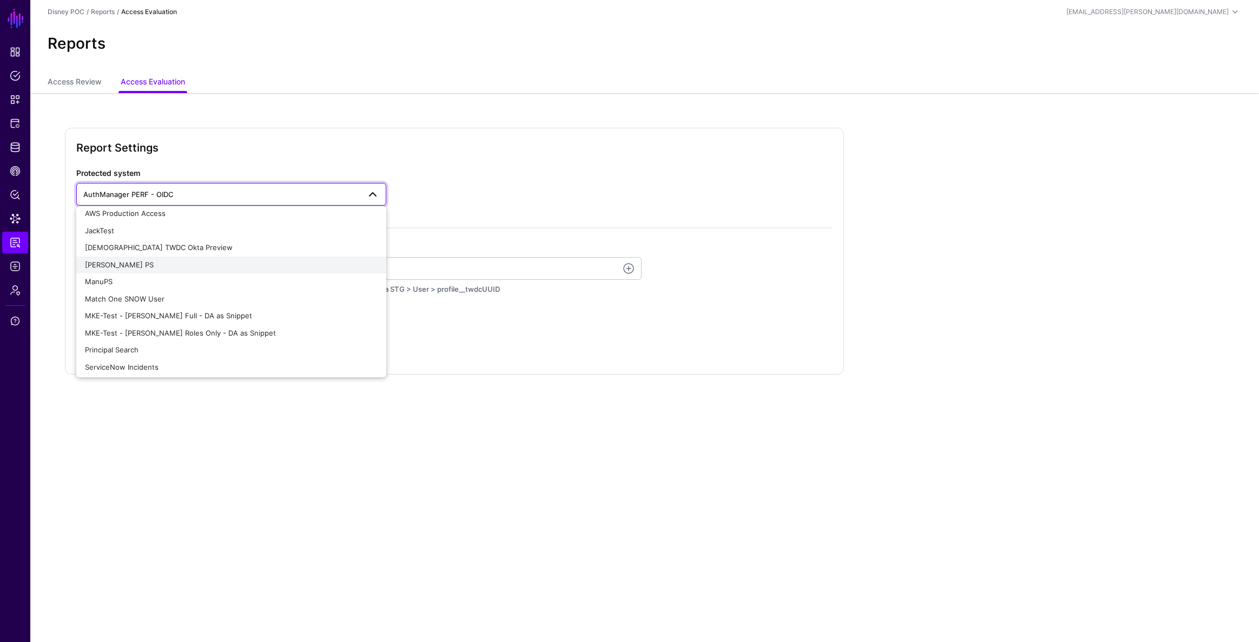
click at [155, 267] on div "[PERSON_NAME] PS" at bounding box center [231, 265] width 293 height 11
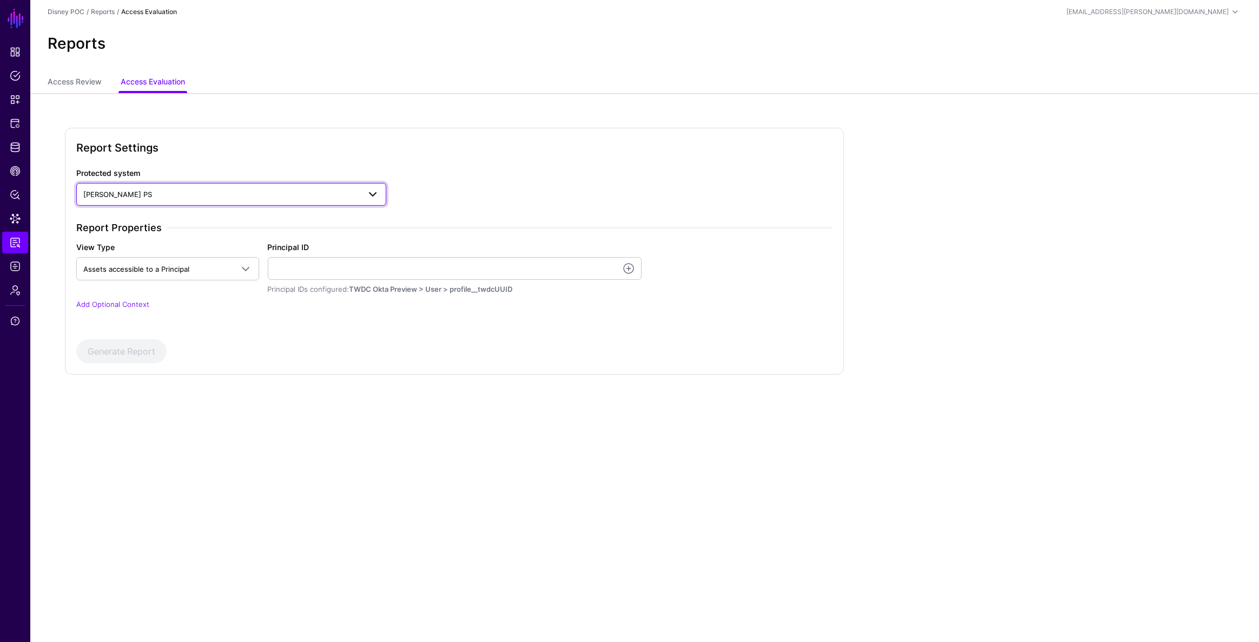
click at [252, 195] on span "[PERSON_NAME] PS" at bounding box center [221, 194] width 276 height 12
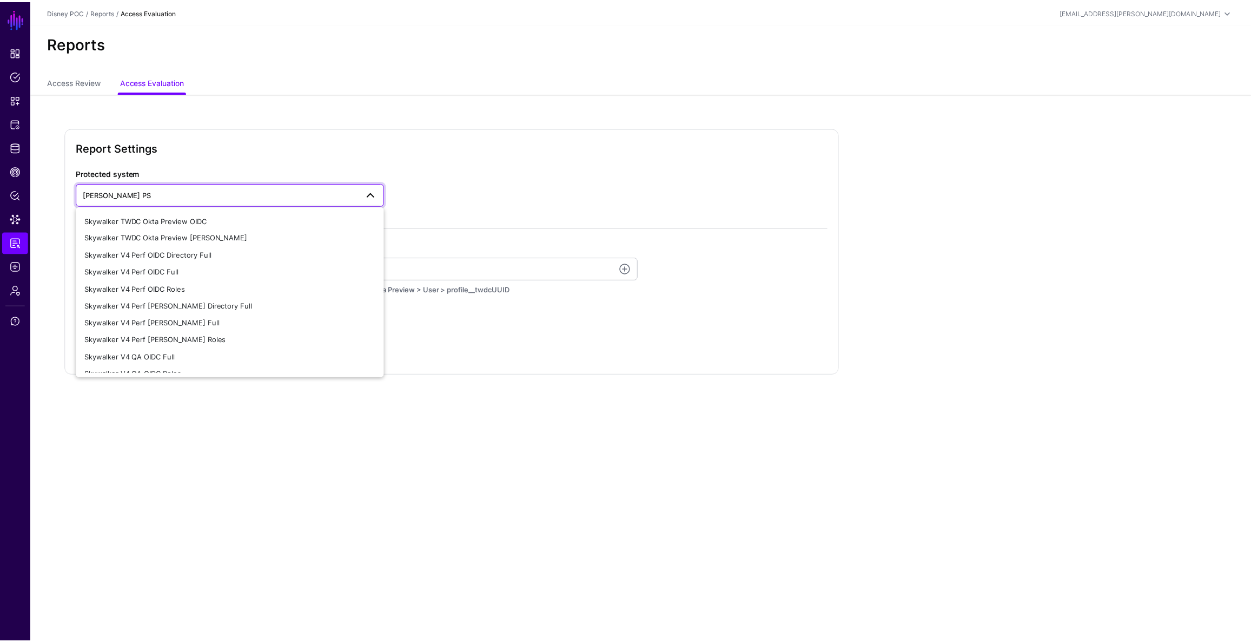
scroll to position [590, 0]
click at [213, 307] on div "Skywalker V4 Perf OIDC Roles" at bounding box center [231, 311] width 293 height 11
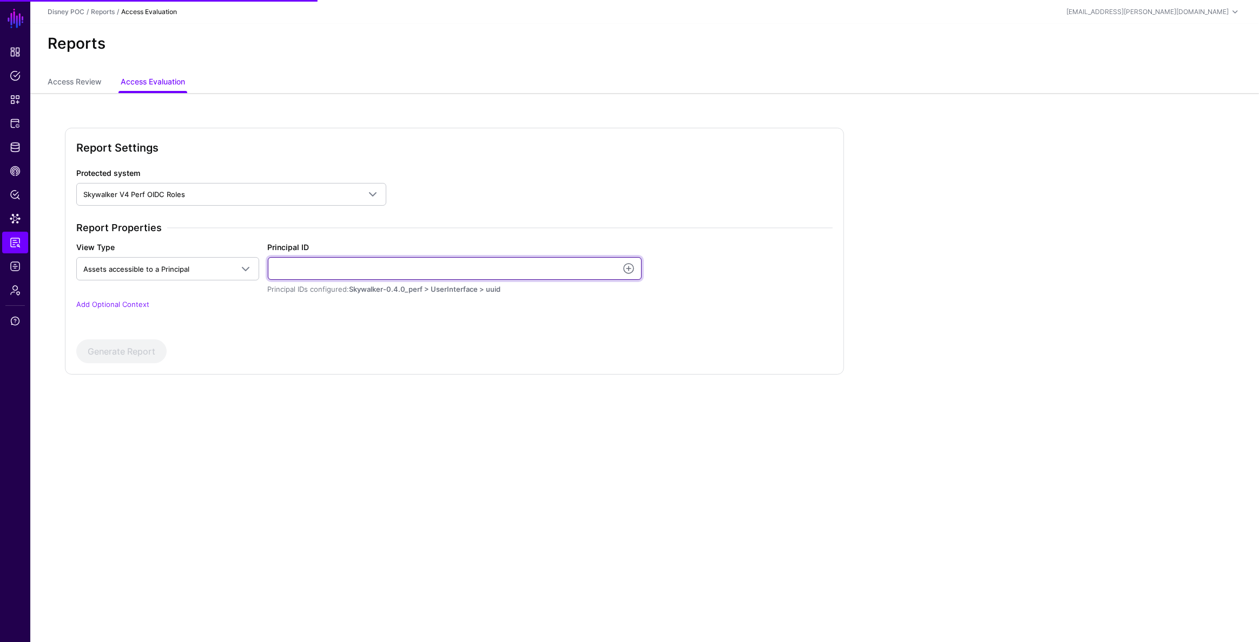
click at [314, 270] on input "Principal ID" at bounding box center [455, 268] width 374 height 23
drag, startPoint x: 690, startPoint y: 333, endPoint x: 458, endPoint y: 359, distance: 233.5
click at [690, 333] on div "Protected system Skywalker V4 Perf OIDC Roles Access Based on SNOW Incident Acc…" at bounding box center [454, 265] width 756 height 196
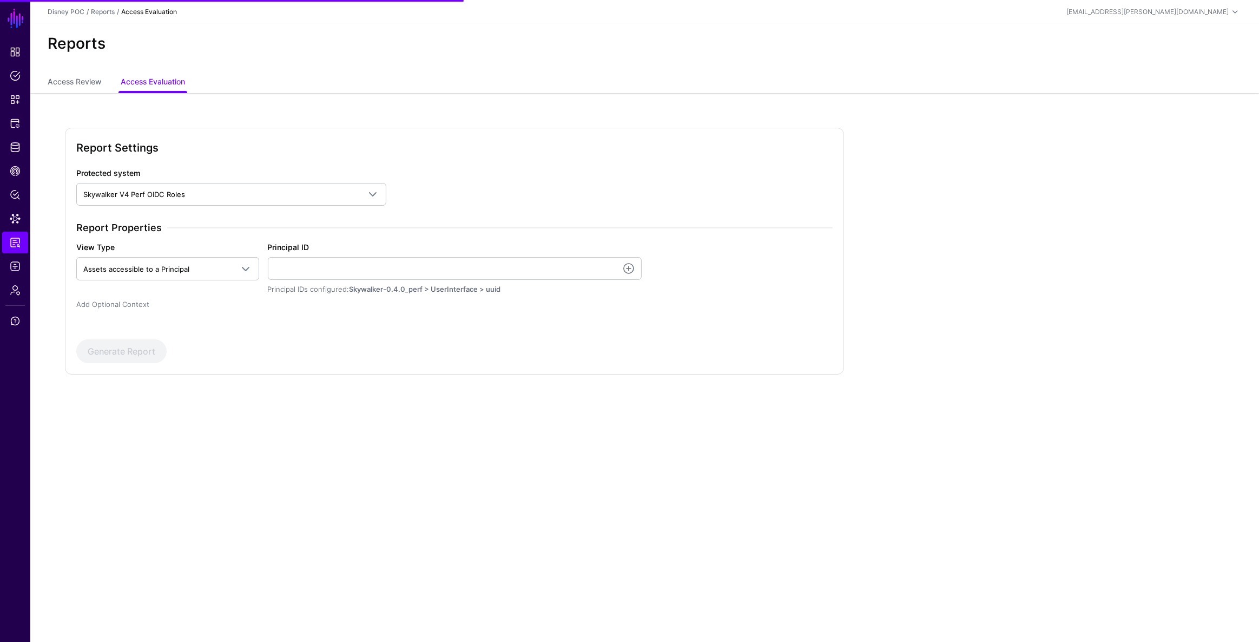
click at [130, 306] on link "Add Optional Context" at bounding box center [112, 304] width 73 height 9
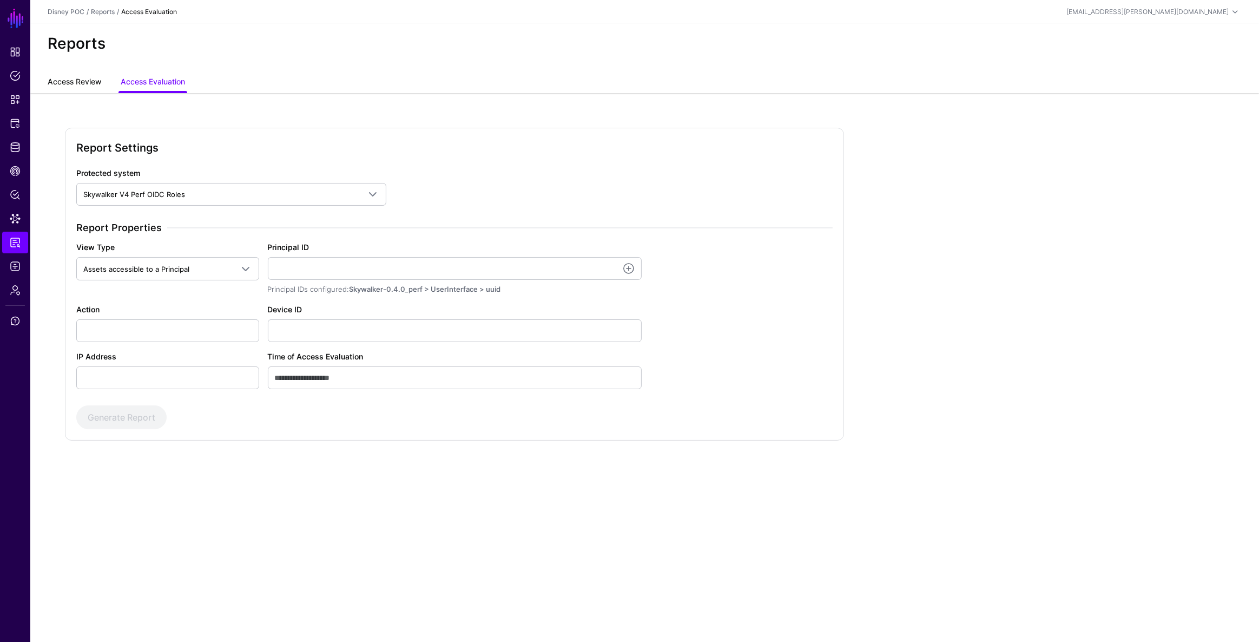
click at [94, 80] on link "Access Review" at bounding box center [75, 83] width 54 height 21
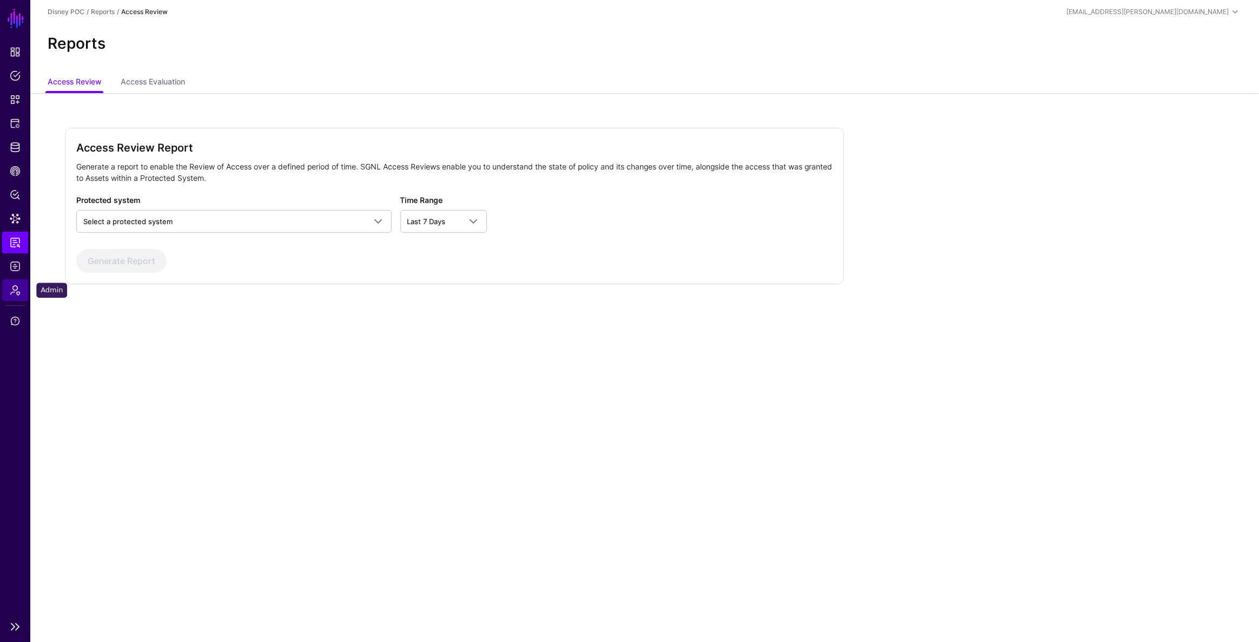
click at [16, 295] on link "Admin" at bounding box center [15, 290] width 26 height 22
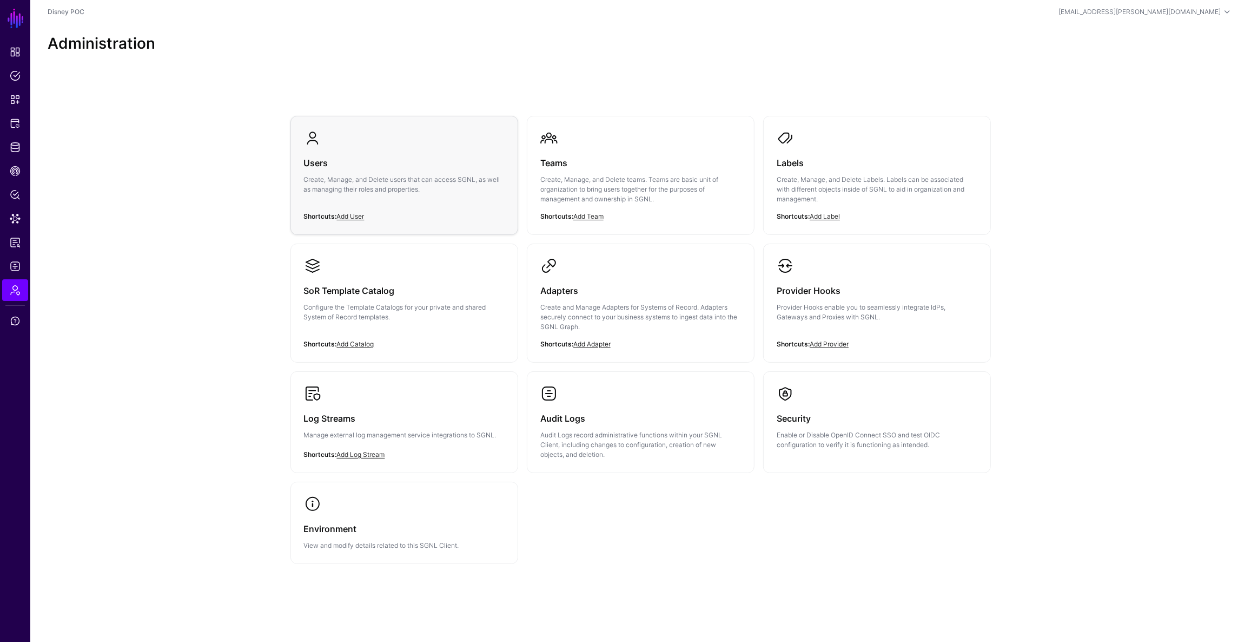
click at [451, 180] on p "Create, Manage, and Delete users that can access SGNL, as well as managing thei…" at bounding box center [404, 184] width 201 height 19
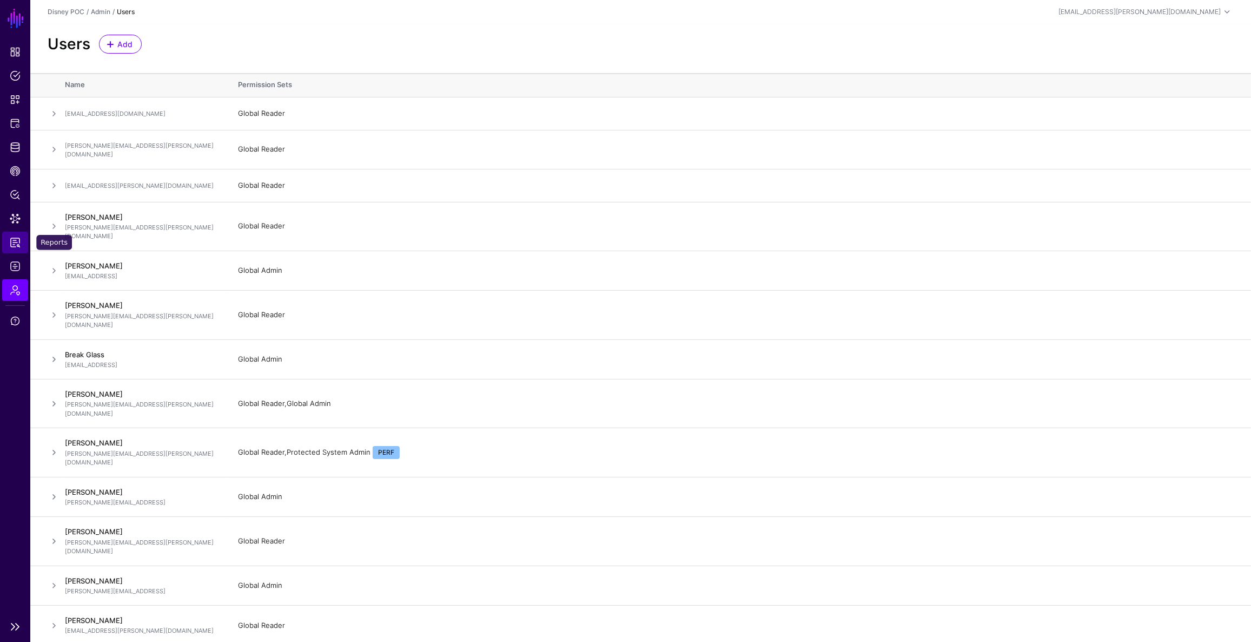
click at [17, 243] on span "Reports" at bounding box center [15, 242] width 11 height 11
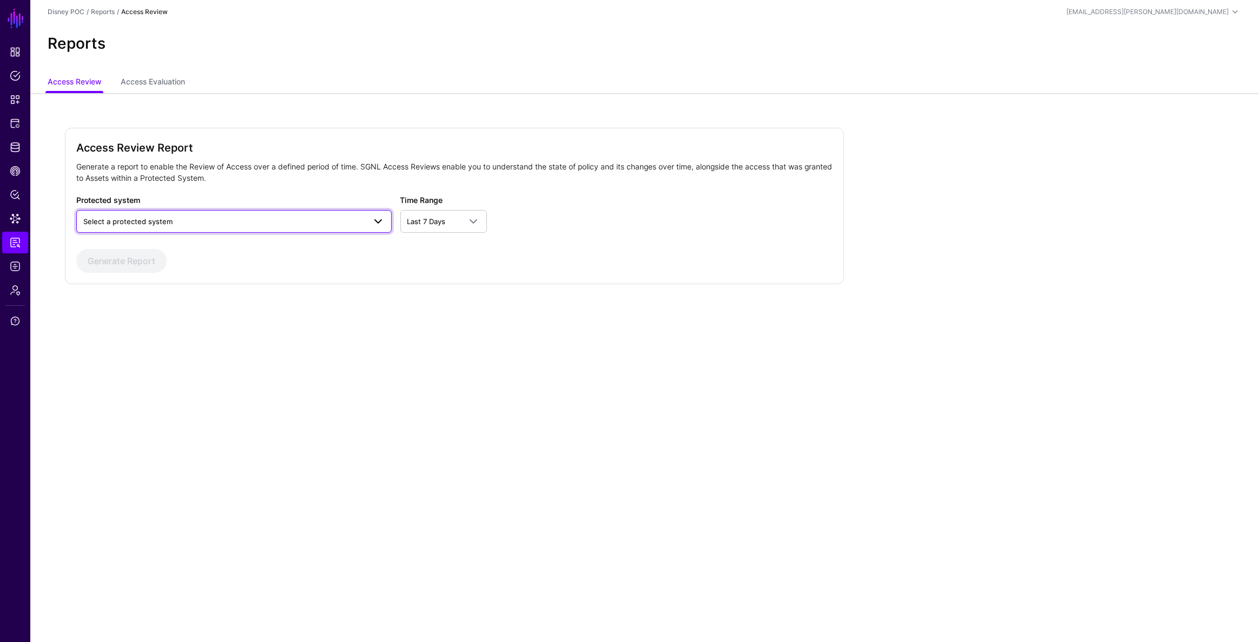
click at [256, 213] on link "Select a protected system" at bounding box center [233, 221] width 315 height 23
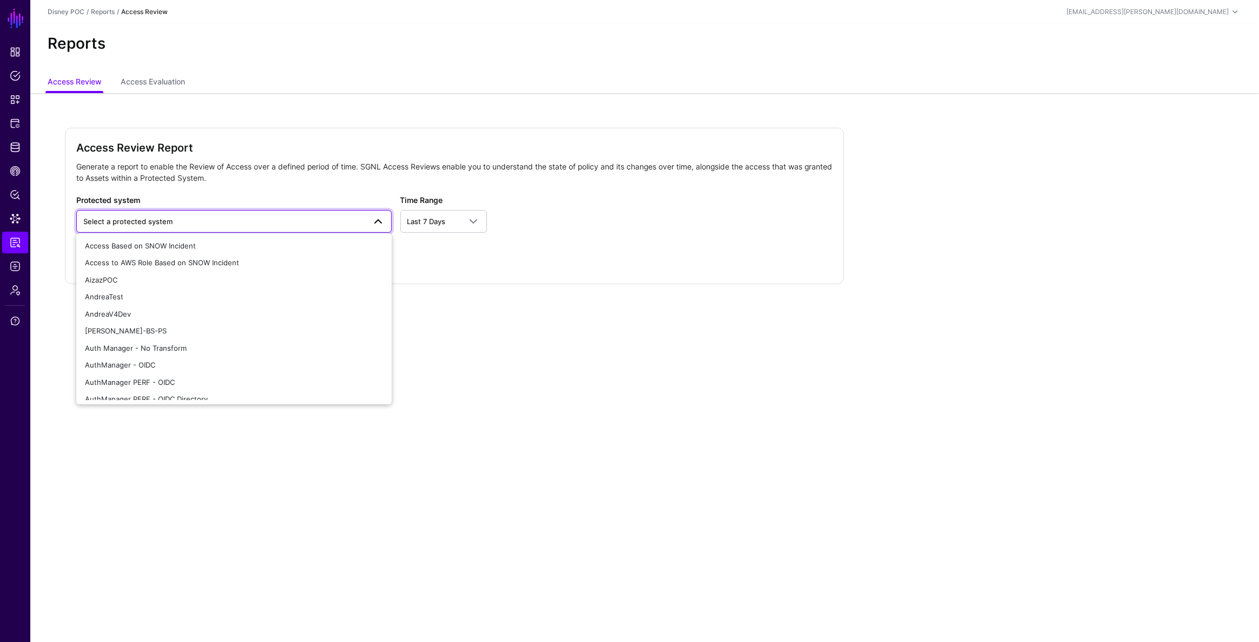
click at [318, 91] on ul "Access Review Access Evaluation" at bounding box center [645, 83] width 1194 height 21
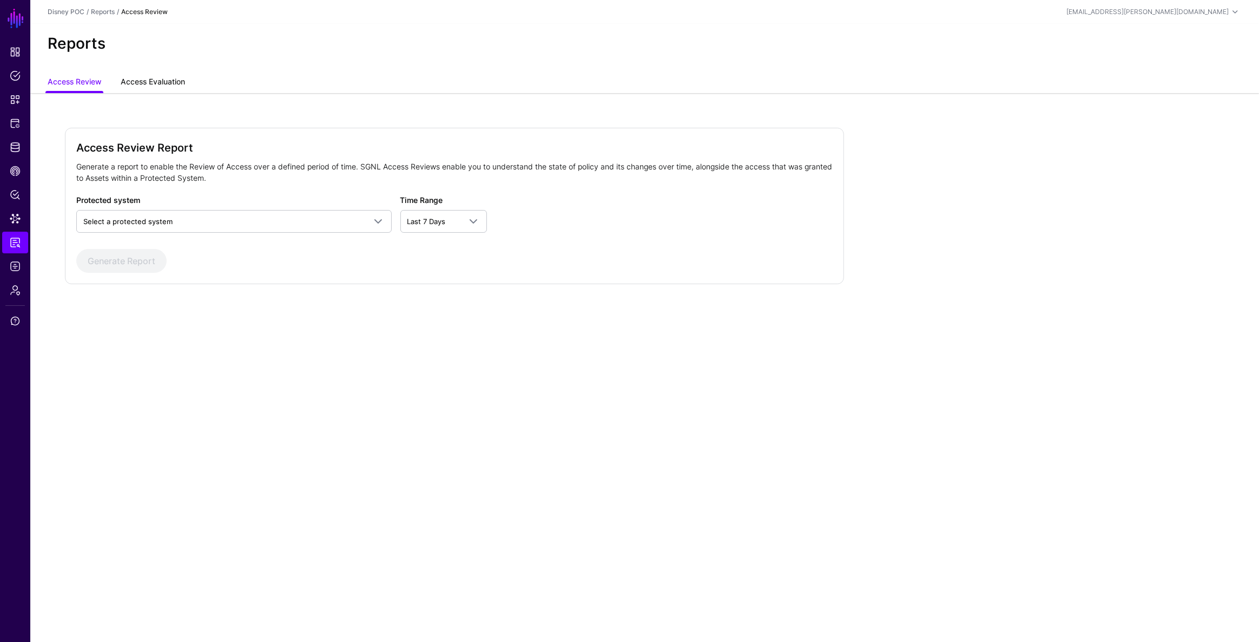
click at [135, 91] on link "Access Evaluation" at bounding box center [153, 83] width 64 height 21
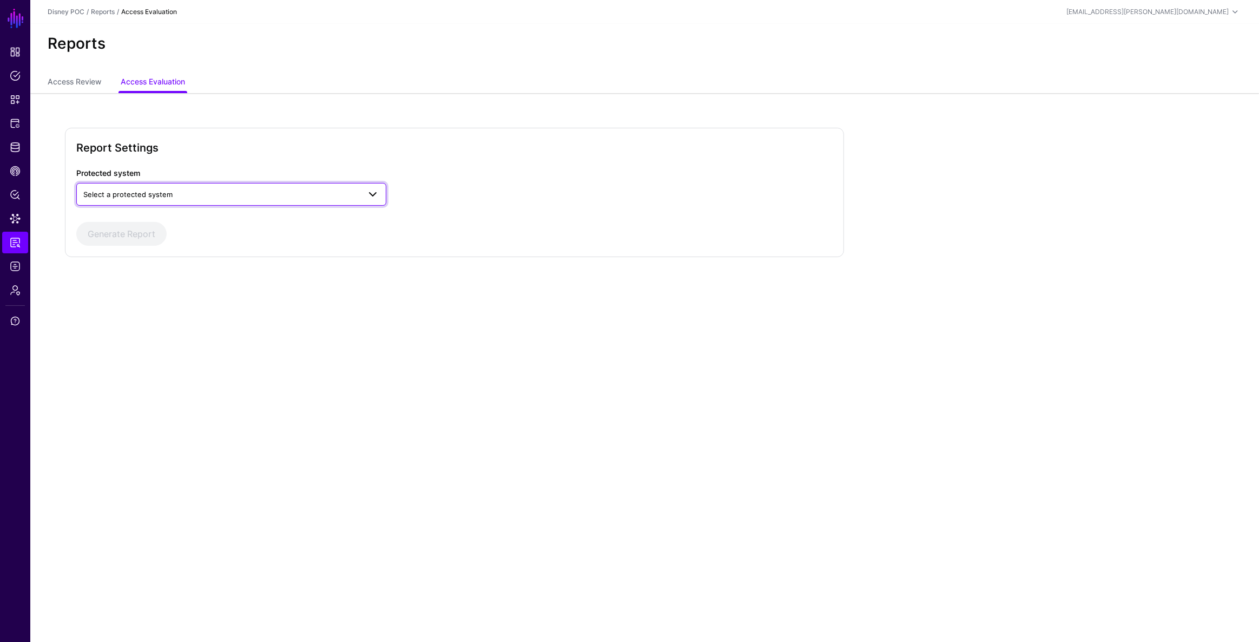
click at [162, 193] on span "Select a protected system" at bounding box center [127, 194] width 89 height 9
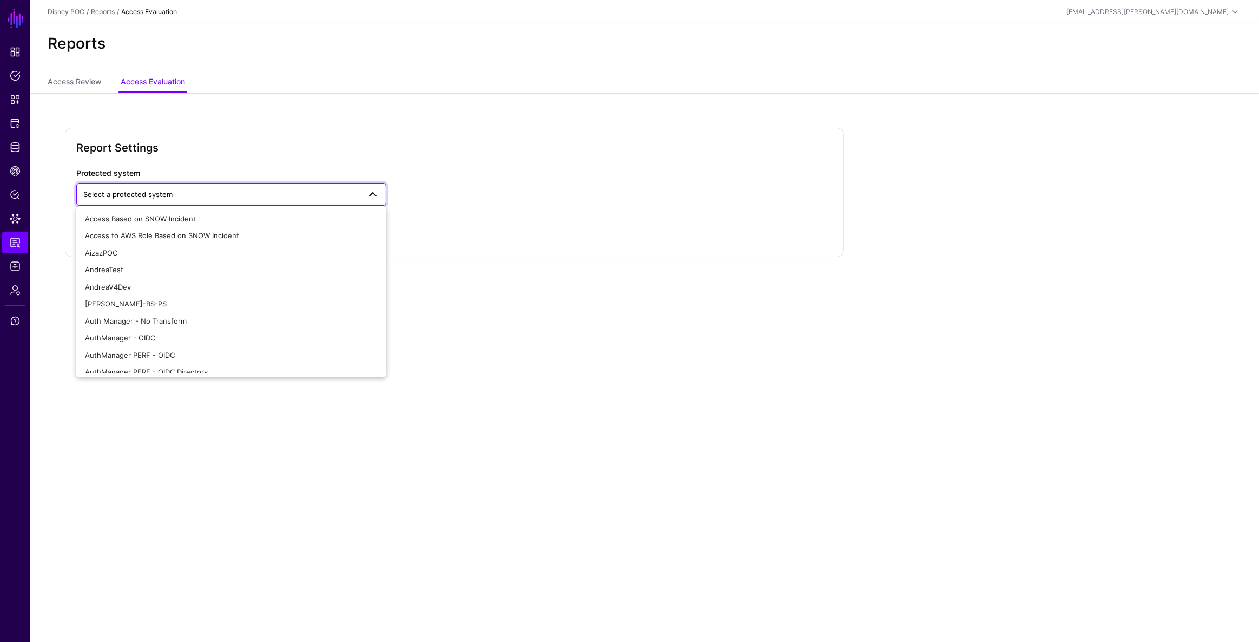
click at [334, 52] on div "Reports" at bounding box center [644, 48] width 1229 height 49
